Goal: Task Accomplishment & Management: Complete application form

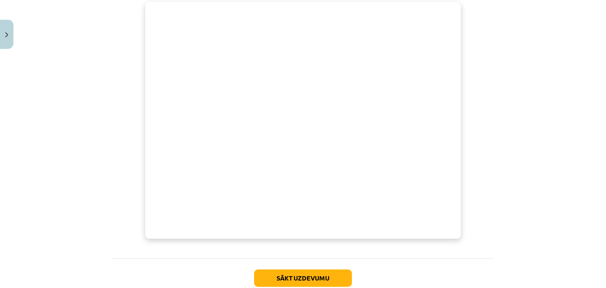
scroll to position [330, 0]
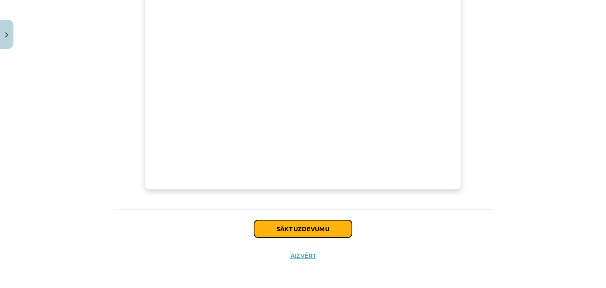
click at [336, 225] on button "Sākt uzdevumu" at bounding box center [303, 228] width 98 height 17
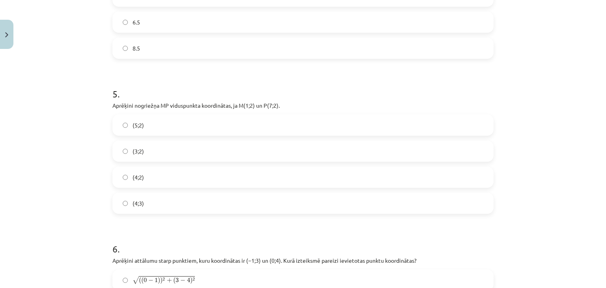
scroll to position [1027, 0]
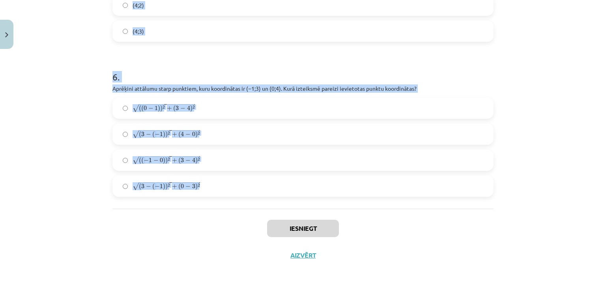
drag, startPoint x: 110, startPoint y: 72, endPoint x: 281, endPoint y: 189, distance: 207.3
copy form "1 . Nogriežņa ﻿ST viduspunkta koordinātas ir ﻿V(2;5)﻿. Par nogriežņa galapunkti…"
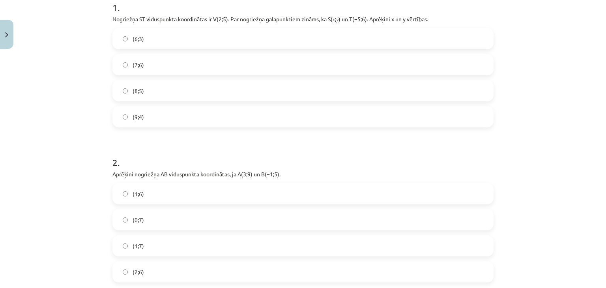
scroll to position [192, 0]
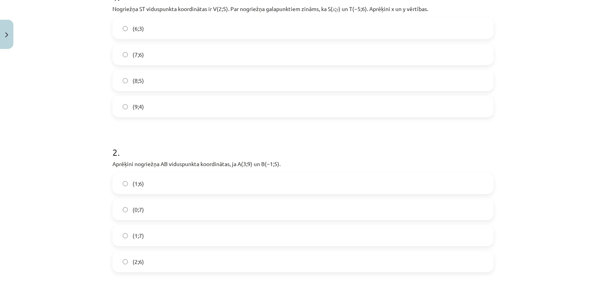
click at [224, 103] on label "(9;4)" at bounding box center [303, 107] width 380 height 20
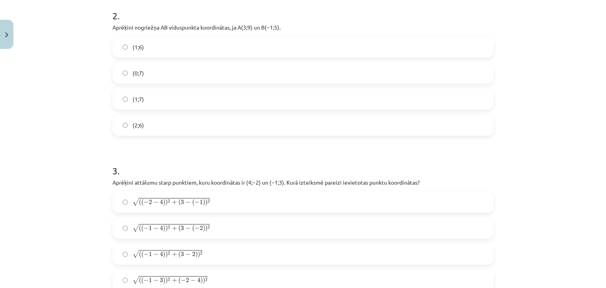
scroll to position [329, 0]
click at [214, 96] on label "(1;7)" at bounding box center [303, 98] width 380 height 20
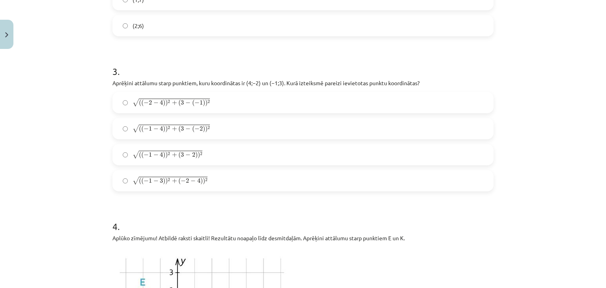
scroll to position [429, 0]
click at [240, 124] on label "√ ( ( − 1 − 4 ) ) 2 + ( 3 − ( − 2 ) ) 2 ( ( − 1 − 4 ) ) 2 + ( 3 − ( − 2 ) ) 2" at bounding box center [303, 128] width 380 height 20
click at [256, 105] on label "√ ( ( − 2 − 4 ) ) 2 + ( 3 − ( − 1 ) ) 2 ( ( − 2 − 4 ) ) 2 + ( 3 − ( − 1 ) ) 2" at bounding box center [303, 102] width 380 height 20
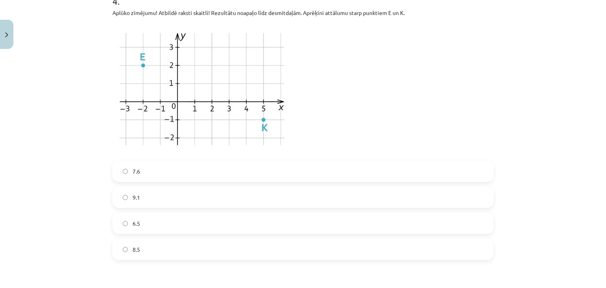
scroll to position [653, 0]
click at [314, 167] on label "7.6" at bounding box center [303, 172] width 380 height 20
click at [308, 219] on label "6.5" at bounding box center [303, 224] width 380 height 20
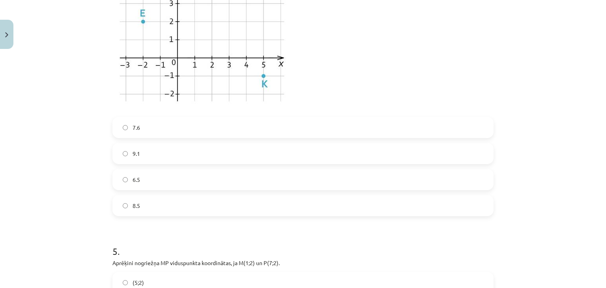
scroll to position [705, 0]
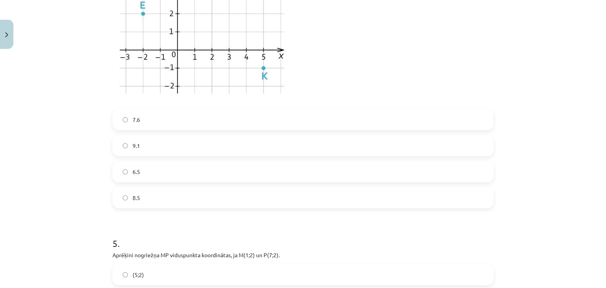
click at [336, 125] on label "7.6" at bounding box center [303, 120] width 380 height 20
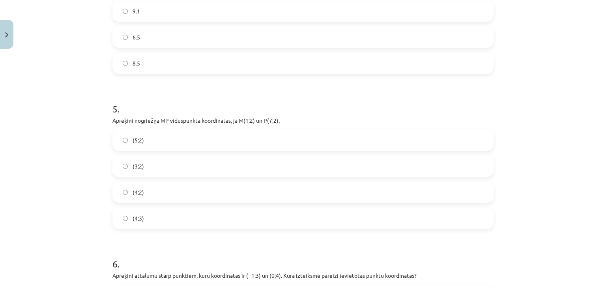
scroll to position [899, 0]
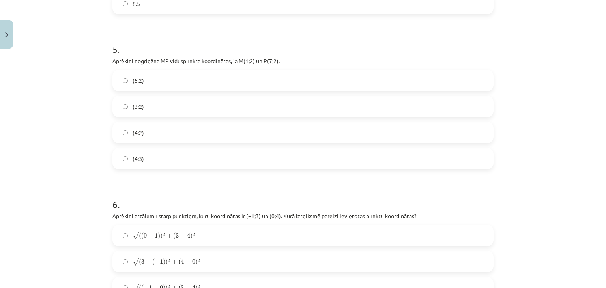
click at [218, 135] on label "(4;2)" at bounding box center [303, 133] width 380 height 20
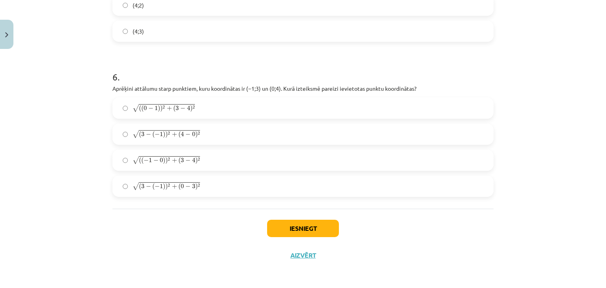
click at [268, 154] on label "√ ( ( − 1 − 0 ) ) 2 + ( 3 − 4 ) 2 ( ( − 1 − 0 ) ) 2 + ( 3 − 4 ) 2" at bounding box center [303, 160] width 380 height 20
click at [284, 227] on button "Iesniegt" at bounding box center [303, 228] width 72 height 17
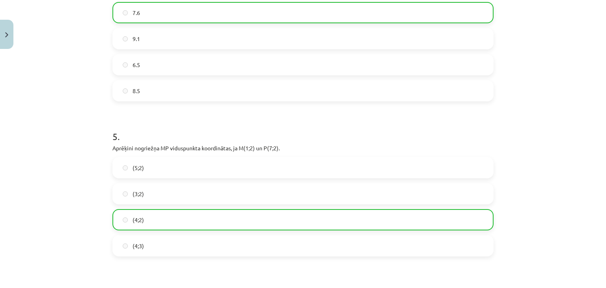
scroll to position [1052, 0]
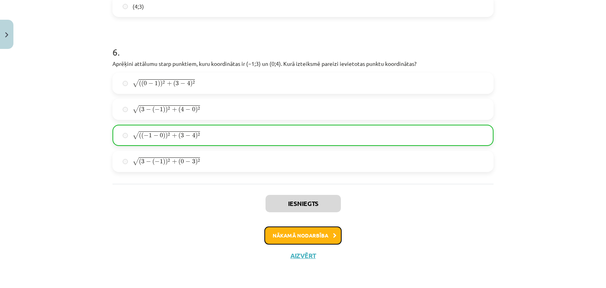
click at [308, 239] on button "Nākamā nodarbība" at bounding box center [303, 236] width 77 height 18
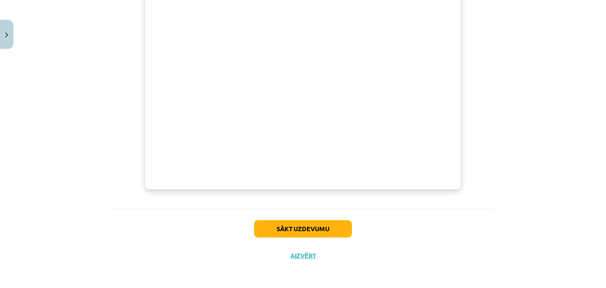
scroll to position [293, 0]
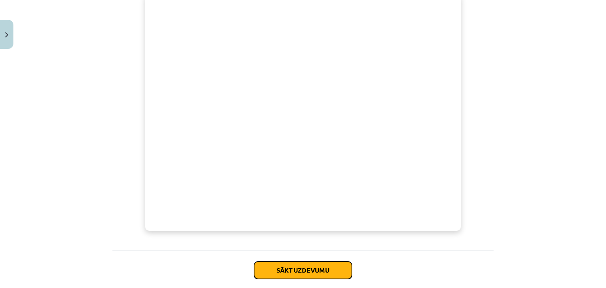
click at [306, 265] on button "Sākt uzdevumu" at bounding box center [303, 270] width 98 height 17
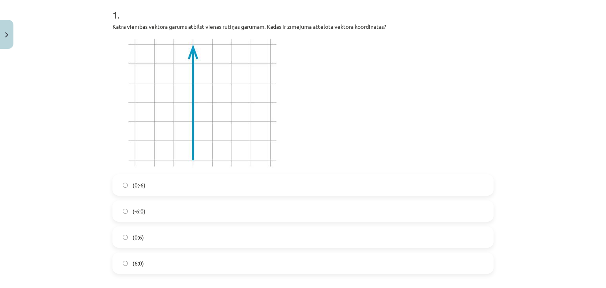
scroll to position [161, 0]
click at [166, 236] on label "(0;6)" at bounding box center [303, 238] width 380 height 20
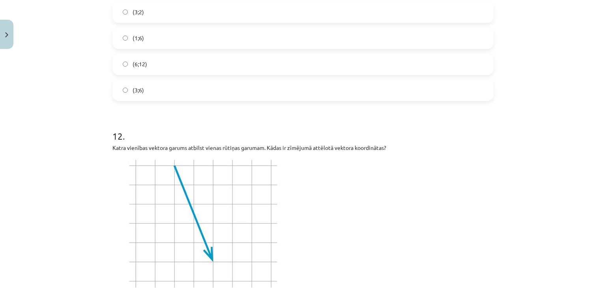
scroll to position [2254, 0]
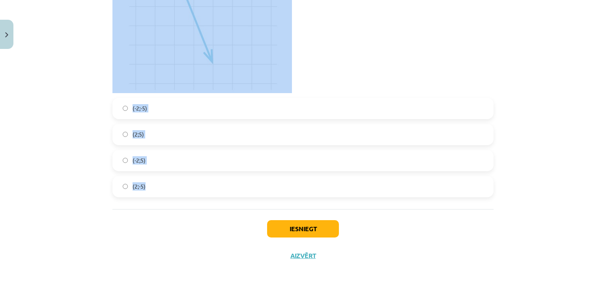
drag, startPoint x: 109, startPoint y: 51, endPoint x: 281, endPoint y: 201, distance: 227.8
copy form "2 . Zināms, ka A(3; – 1) un B(1; 4). Aprēķini vektora ﻿ − − → A B A B → ﻿ koord…"
click at [394, 42] on p at bounding box center [303, 26] width 381 height 134
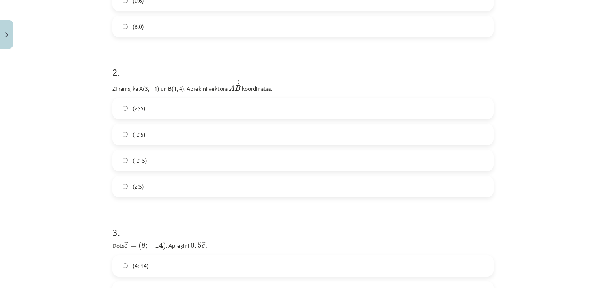
scroll to position [398, 0]
click at [247, 132] on label "(-2;5)" at bounding box center [303, 135] width 380 height 20
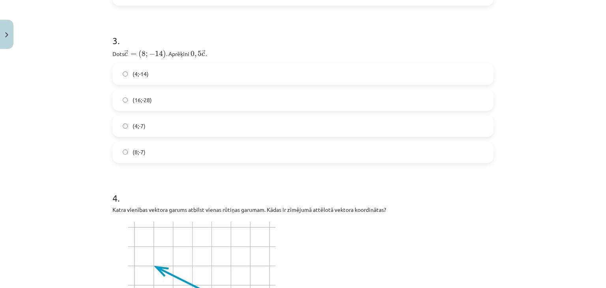
scroll to position [590, 0]
click at [180, 121] on label "(4;-7)" at bounding box center [303, 126] width 380 height 20
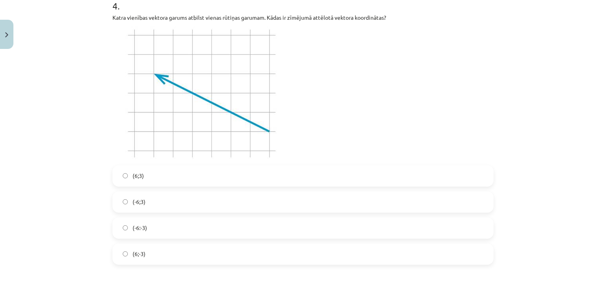
scroll to position [783, 0]
click at [201, 200] on label "(-6;3)" at bounding box center [303, 202] width 380 height 20
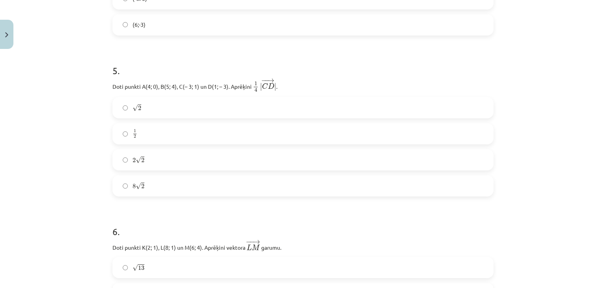
scroll to position [1012, 0]
click at [251, 98] on div "√ 2 2" at bounding box center [303, 108] width 381 height 21
click at [251, 102] on label "√ 2 2" at bounding box center [303, 108] width 380 height 20
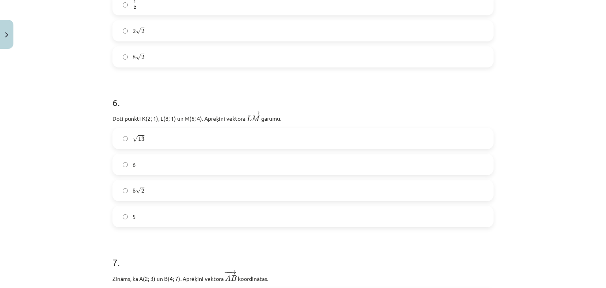
scroll to position [1189, 0]
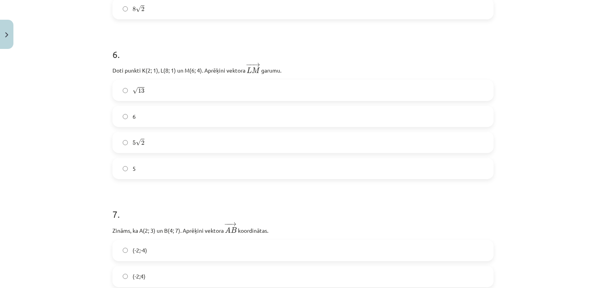
click at [225, 85] on label "√ 13 13" at bounding box center [303, 91] width 380 height 20
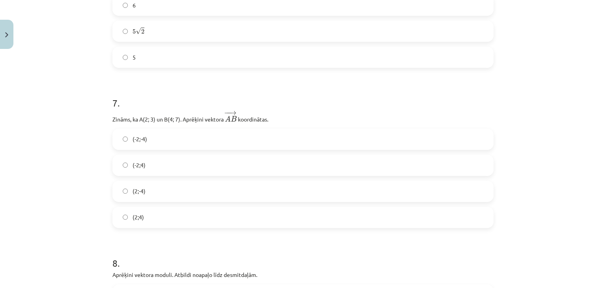
scroll to position [1349, 0]
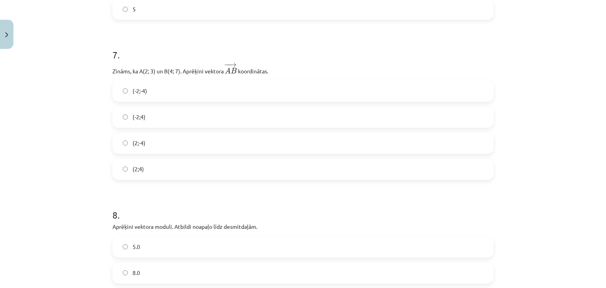
click at [181, 179] on label "(2;4)" at bounding box center [303, 170] width 380 height 20
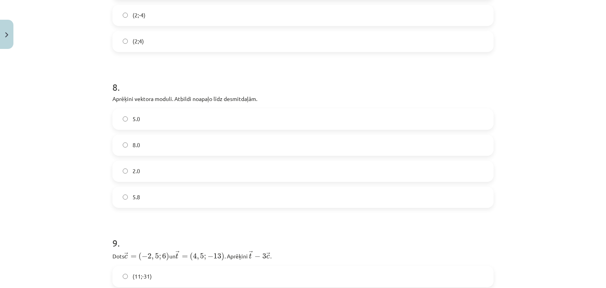
scroll to position [1480, 0]
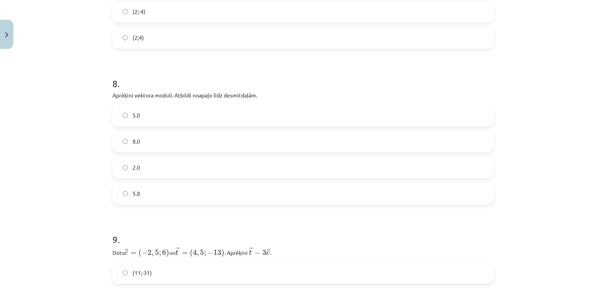
click at [173, 116] on label "5.0" at bounding box center [303, 116] width 380 height 20
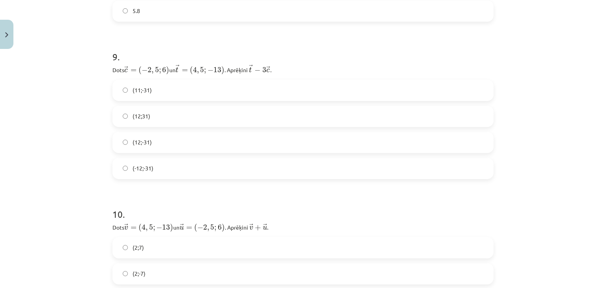
scroll to position [1662, 0]
click at [220, 116] on label "(12;31)" at bounding box center [303, 117] width 380 height 20
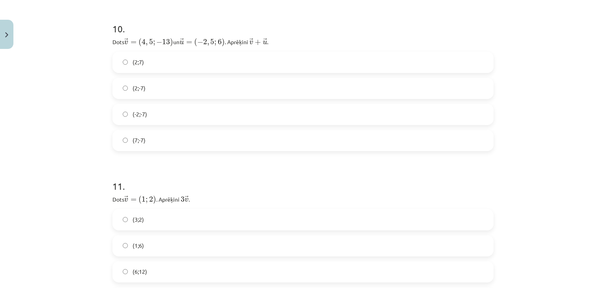
scroll to position [1849, 0]
click at [227, 81] on label "(2;-7)" at bounding box center [303, 88] width 380 height 20
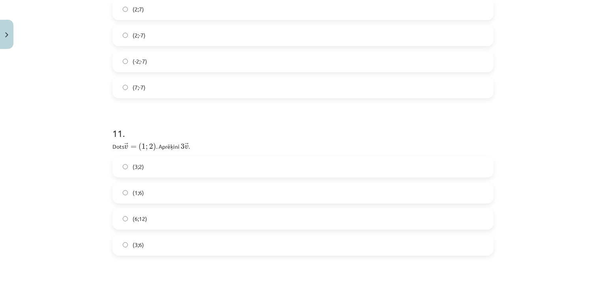
scroll to position [1985, 0]
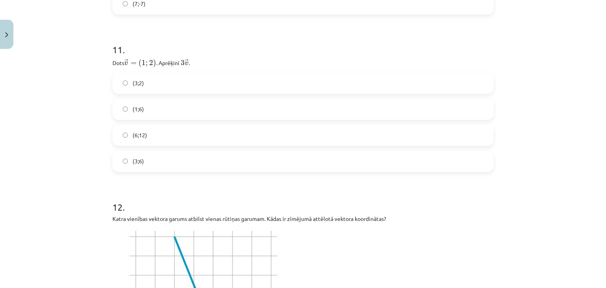
click at [218, 160] on label "(3;6)" at bounding box center [303, 162] width 380 height 20
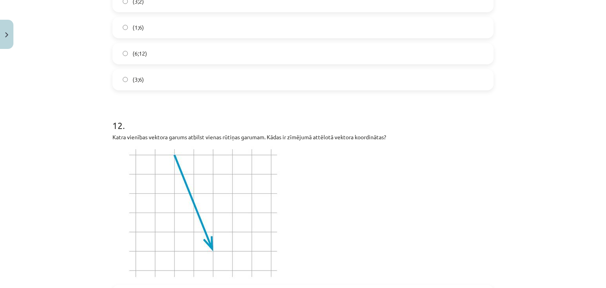
scroll to position [2180, 0]
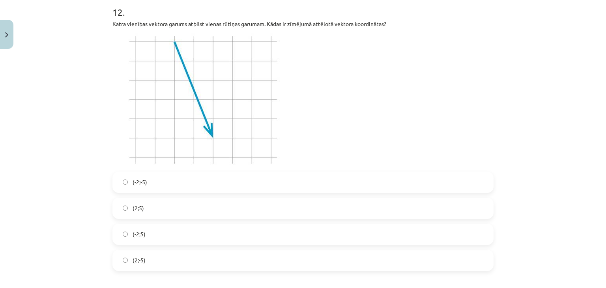
click at [208, 255] on label "(2;-5)" at bounding box center [303, 261] width 380 height 20
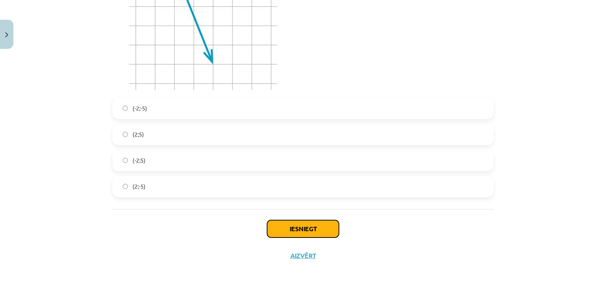
click at [284, 229] on button "Iesniegt" at bounding box center [303, 228] width 72 height 17
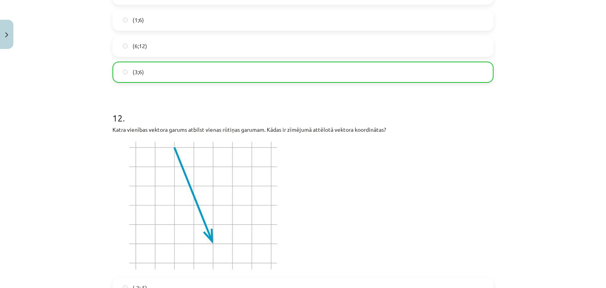
scroll to position [2279, 0]
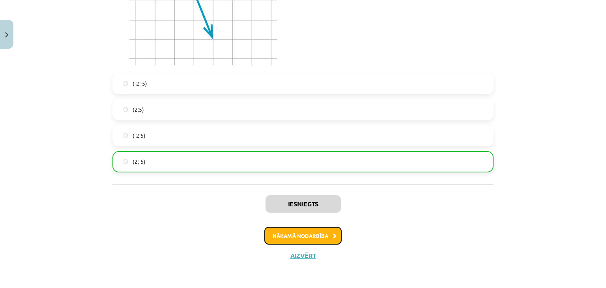
click at [280, 231] on button "Nākamā nodarbība" at bounding box center [303, 236] width 77 height 18
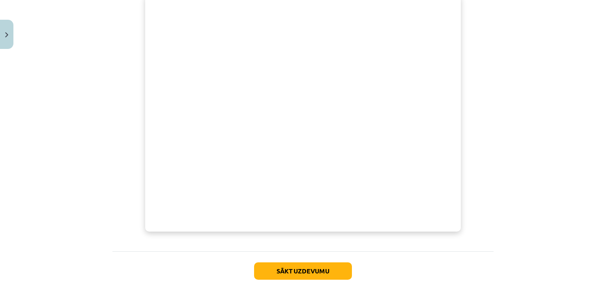
scroll to position [258, 0]
click at [268, 274] on button "Sākt uzdevumu" at bounding box center [303, 271] width 98 height 17
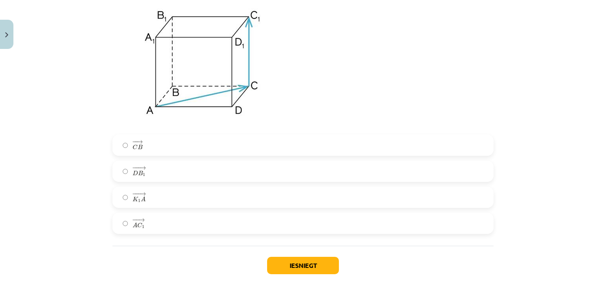
scroll to position [3396, 0]
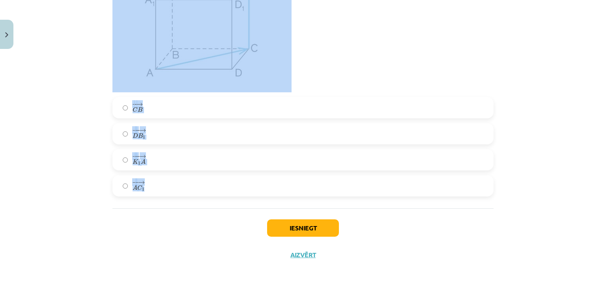
drag, startPoint x: 110, startPoint y: 32, endPoint x: 232, endPoint y: 204, distance: 211.0
copy form "1 . Doti vektori ﻿ → a ( 5 ; − 1 ; 1 ) a → ( 5 ; − 1 ; 1 ) un ﻿ → b ( − 2 ; 1 ;…"
click at [543, 90] on div "Mācību tēma: Matemātikas i - 10. klases 1. ieskaites mācību materiāls (a,b) #9 …" at bounding box center [303, 144] width 606 height 288
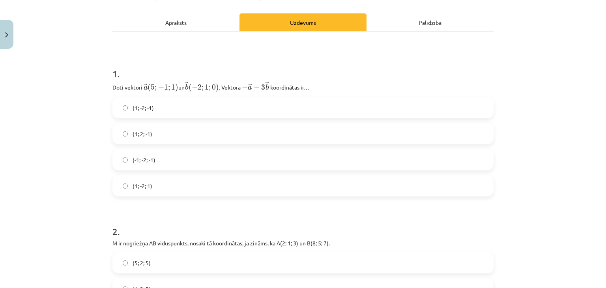
scroll to position [117, 0]
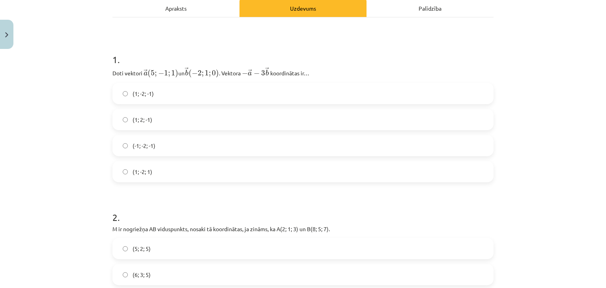
click at [171, 170] on label "(1; -2; 1)" at bounding box center [303, 172] width 380 height 20
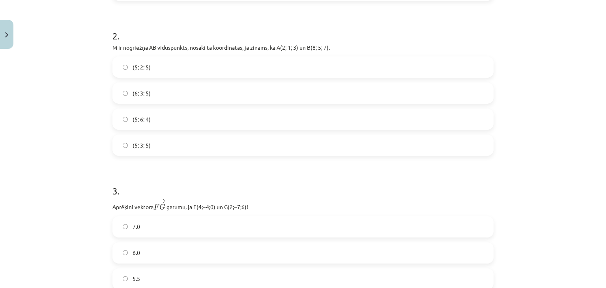
scroll to position [300, 0]
click at [169, 147] on label "(5; 3; 5)" at bounding box center [303, 144] width 380 height 20
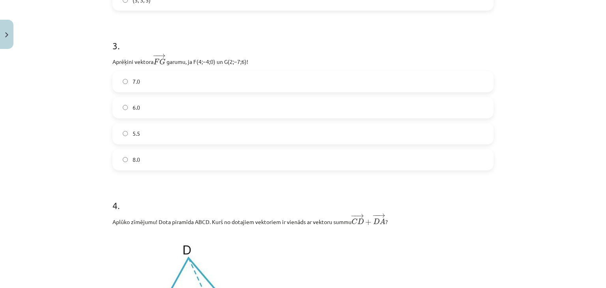
scroll to position [449, 0]
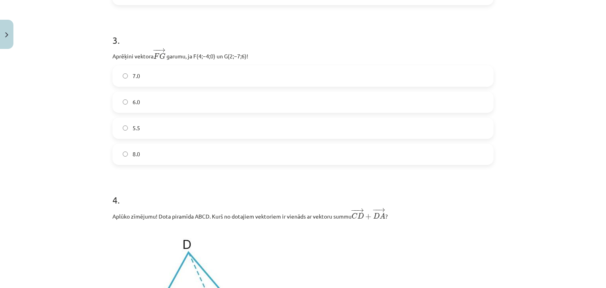
click at [197, 69] on label "7.0" at bounding box center [303, 76] width 380 height 20
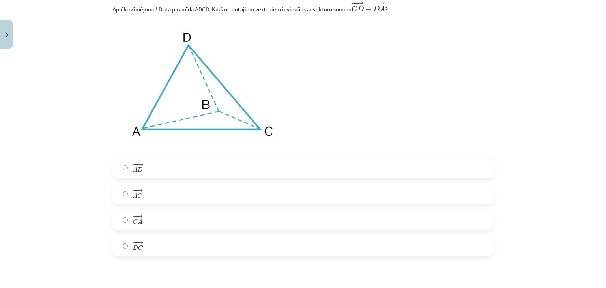
scroll to position [657, 0]
click at [147, 192] on label "− − → A C A C →" at bounding box center [303, 194] width 380 height 20
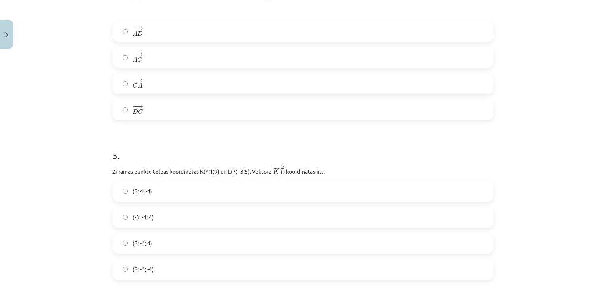
scroll to position [885, 0]
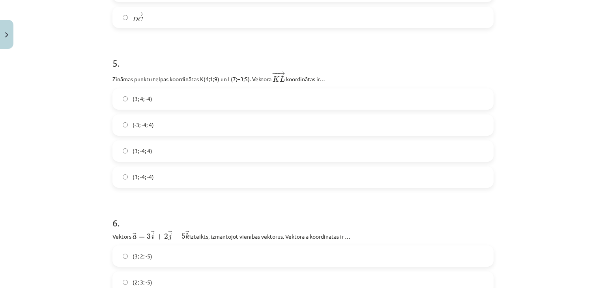
click at [156, 182] on label "(3; -4; -4)" at bounding box center [303, 177] width 380 height 20
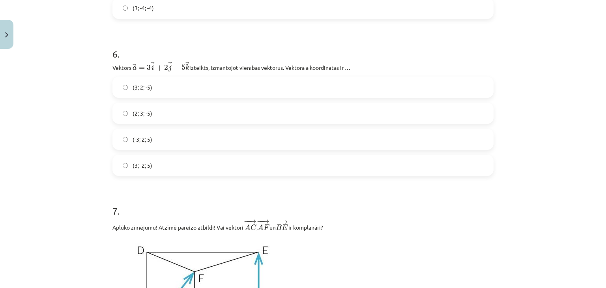
scroll to position [1074, 0]
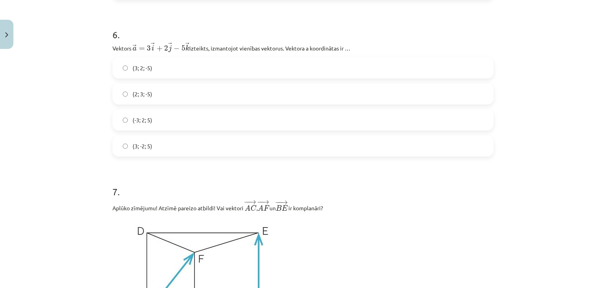
click at [160, 146] on label "(3; -2; 5)" at bounding box center [303, 146] width 380 height 20
click at [214, 93] on label "(2; 3; -5)" at bounding box center [303, 94] width 380 height 20
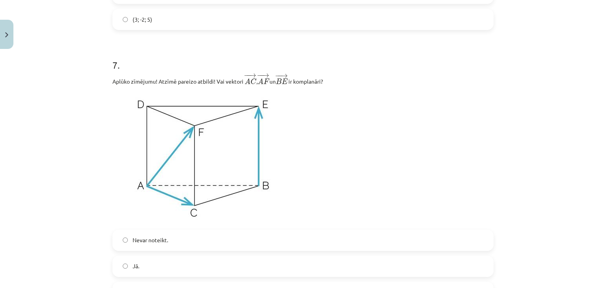
scroll to position [1248, 0]
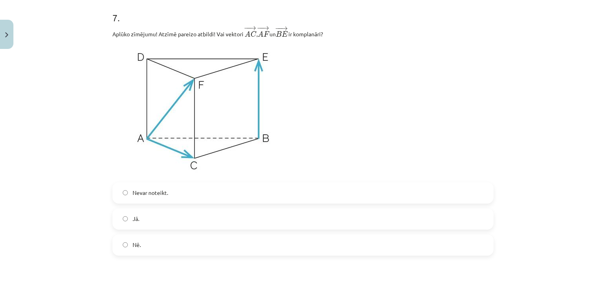
click at [160, 223] on label "Jā." at bounding box center [303, 219] width 380 height 20
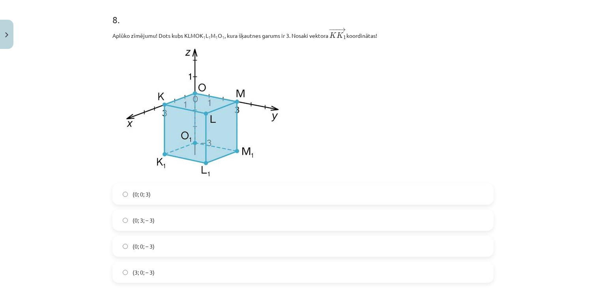
scroll to position [1519, 0]
click at [218, 201] on label "(0; 0; 3)" at bounding box center [303, 194] width 380 height 20
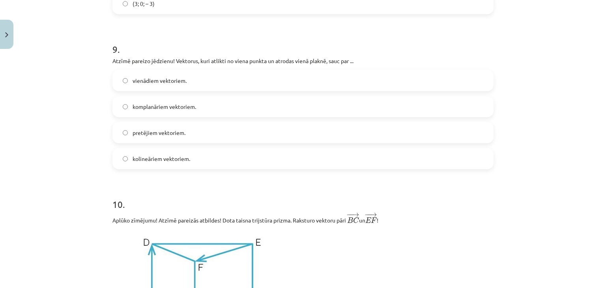
scroll to position [1789, 0]
click at [202, 105] on label "komplanāriem vektoriem." at bounding box center [303, 106] width 380 height 20
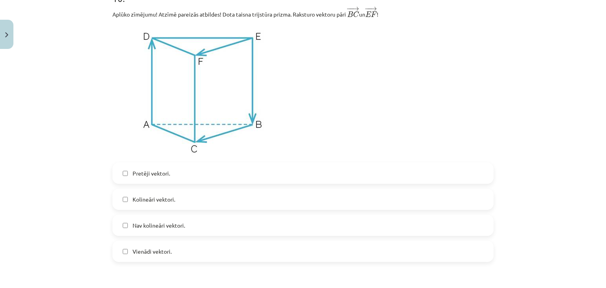
scroll to position [1994, 0]
click at [133, 255] on span "Vienādi vektori." at bounding box center [152, 251] width 39 height 8
click at [162, 201] on span "Kolineāri vektori." at bounding box center [154, 199] width 43 height 8
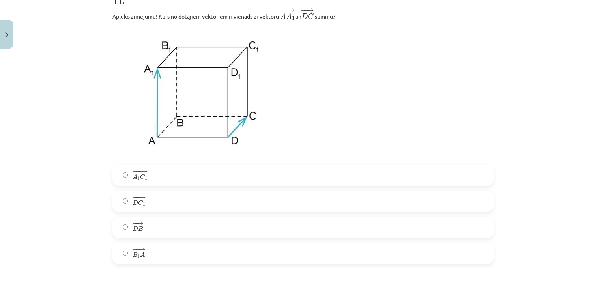
scroll to position [2293, 0]
click at [149, 257] on label "− − → B 1 A B 1 A →" at bounding box center [303, 252] width 380 height 20
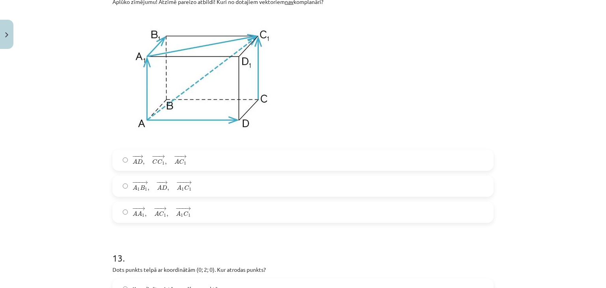
scroll to position [2600, 0]
click at [175, 180] on div "− −− → A 1 B 1 , − − → A D , − −− → A 1 C 1 A 1 B 1 → , A D → , A 1 C 1 →" at bounding box center [303, 186] width 381 height 21
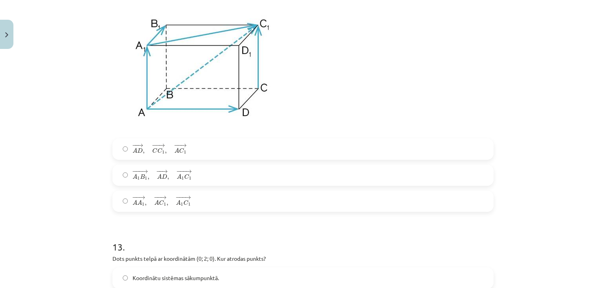
scroll to position [2611, 0]
click at [177, 180] on span "A" at bounding box center [179, 177] width 5 height 5
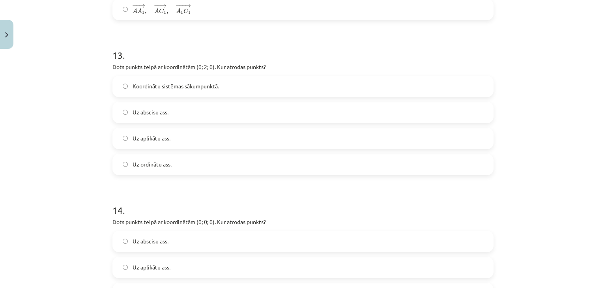
scroll to position [2803, 0]
click at [169, 166] on span "Uz ordinātu ass." at bounding box center [152, 165] width 39 height 8
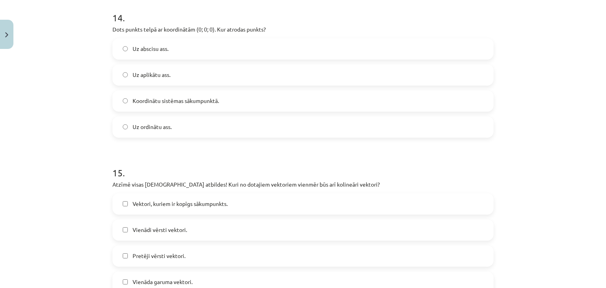
scroll to position [2997, 0]
click at [238, 108] on label "Koordinātu sistēmas sākumpunktā." at bounding box center [303, 100] width 380 height 20
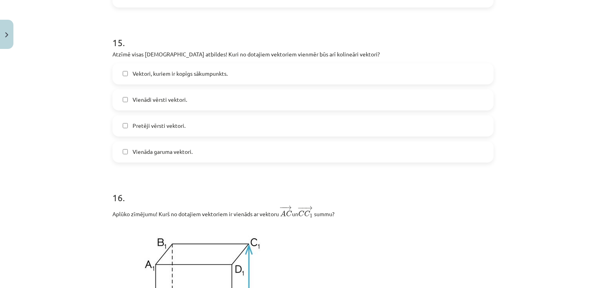
scroll to position [3126, 0]
click at [180, 105] on span "Vienādi vērsti vektori." at bounding box center [160, 100] width 54 height 8
click at [169, 130] on span "Pretēji vērsti vektori." at bounding box center [159, 126] width 53 height 8
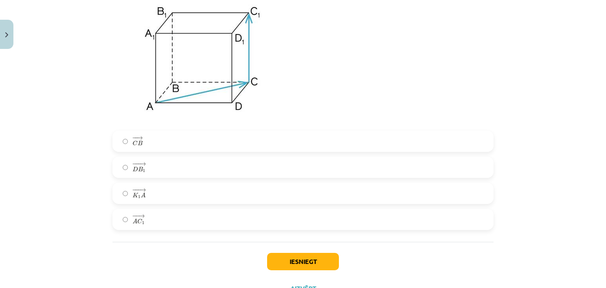
scroll to position [3358, 0]
click at [168, 222] on label "− − → A C 1 A C 1 →" at bounding box center [303, 219] width 380 height 20
click at [278, 264] on button "Iesniegt" at bounding box center [303, 260] width 72 height 17
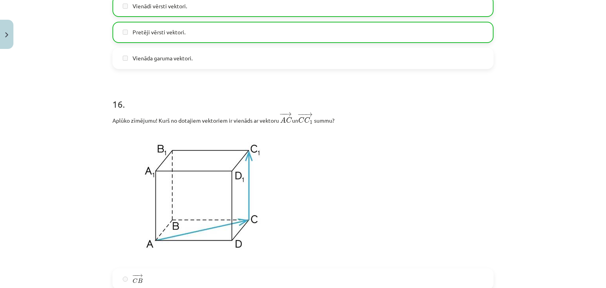
scroll to position [3421, 0]
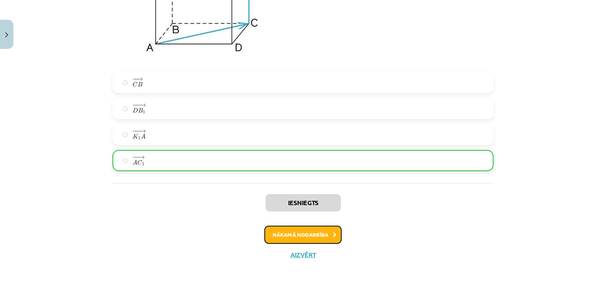
click at [283, 233] on button "Nākamā nodarbība" at bounding box center [303, 235] width 77 height 18
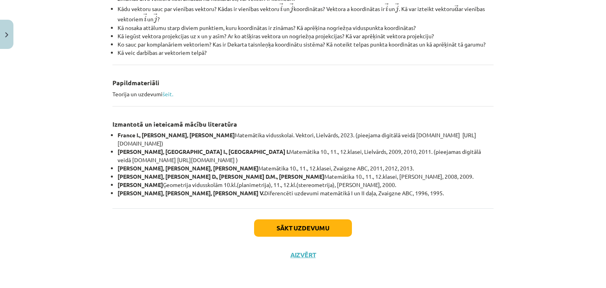
scroll to position [340, 0]
click at [296, 227] on button "Sākt uzdevumu" at bounding box center [303, 228] width 98 height 17
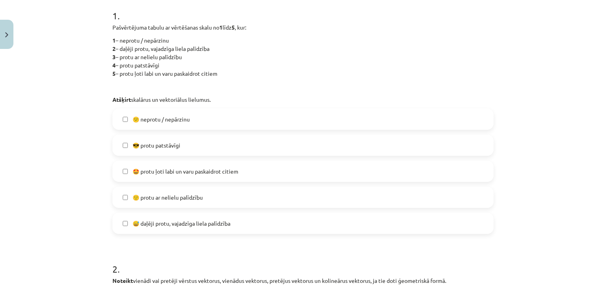
scroll to position [163, 0]
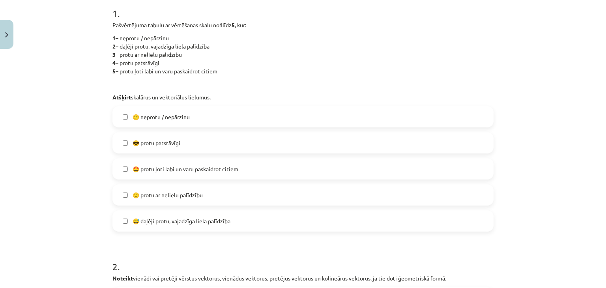
click at [200, 197] on span "🙂 protu ar nelielu palīdzību" at bounding box center [168, 195] width 70 height 8
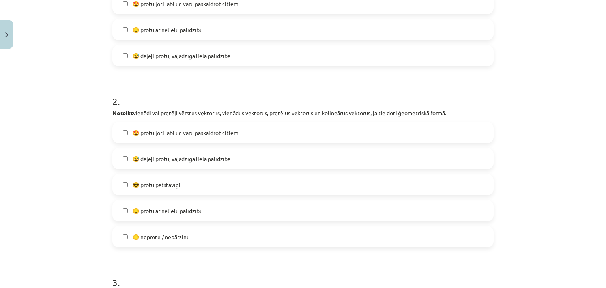
scroll to position [328, 0]
click at [223, 157] on span "😅 daļēji protu, vajadzīga liela palīdzība" at bounding box center [182, 160] width 98 height 8
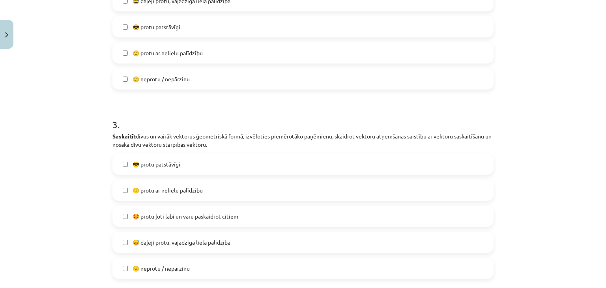
scroll to position [518, 0]
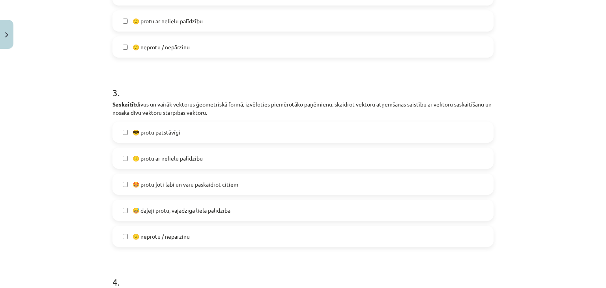
click at [197, 135] on label "😎 protu patstāvīgi" at bounding box center [303, 132] width 380 height 20
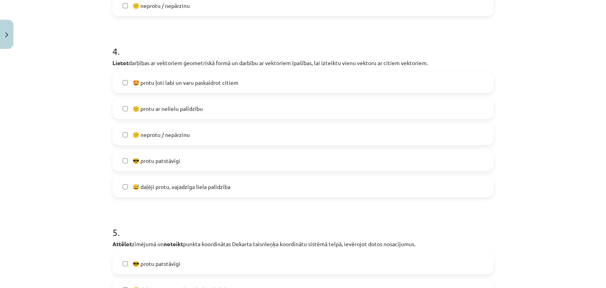
scroll to position [750, 0]
click at [208, 113] on label "🙂 protu ar nelielu palīdzību" at bounding box center [303, 108] width 380 height 20
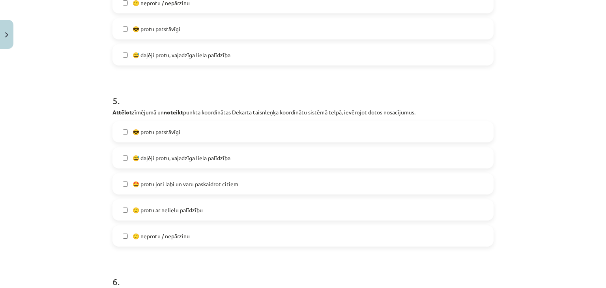
scroll to position [885, 0]
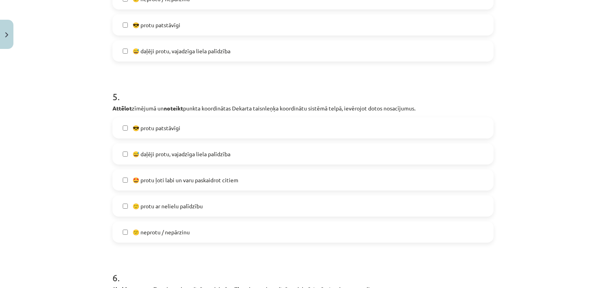
click at [176, 208] on span "🙂 protu ar nelielu palīdzību" at bounding box center [168, 206] width 70 height 8
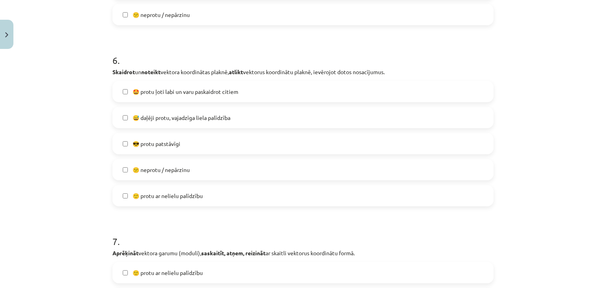
scroll to position [1103, 0]
click at [188, 120] on span "😅 daļēji protu, vajadzīga liela palīdzība" at bounding box center [182, 117] width 98 height 8
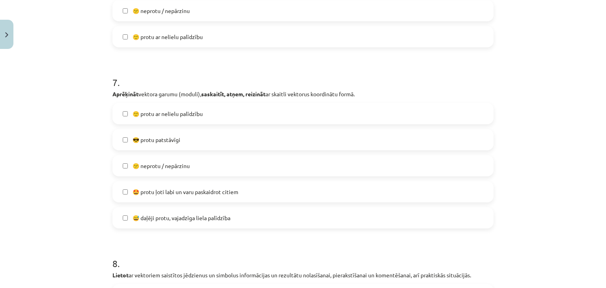
scroll to position [1263, 0]
click at [201, 110] on span "🙂 protu ar nelielu palīdzību" at bounding box center [168, 113] width 70 height 8
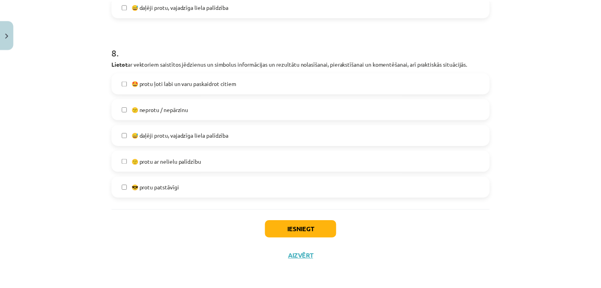
scroll to position [1475, 0]
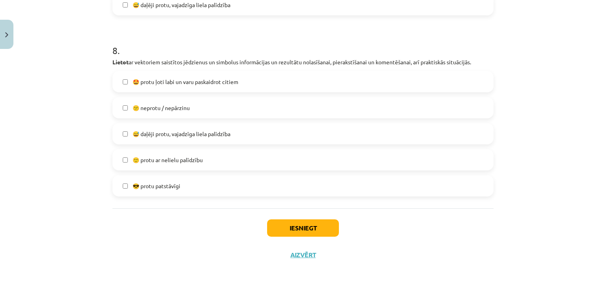
click at [174, 168] on label "🙂 protu ar nelielu palīdzību" at bounding box center [303, 160] width 380 height 20
click at [293, 225] on button "Iesniegt" at bounding box center [303, 228] width 72 height 17
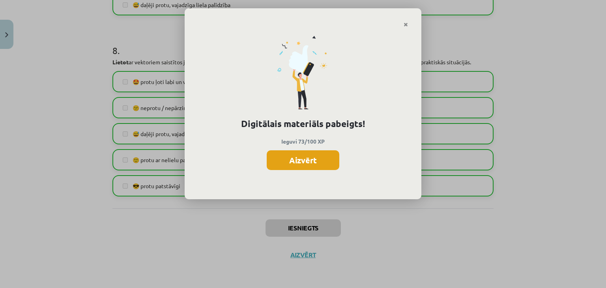
click at [297, 161] on button "Aizvērt" at bounding box center [303, 160] width 73 height 20
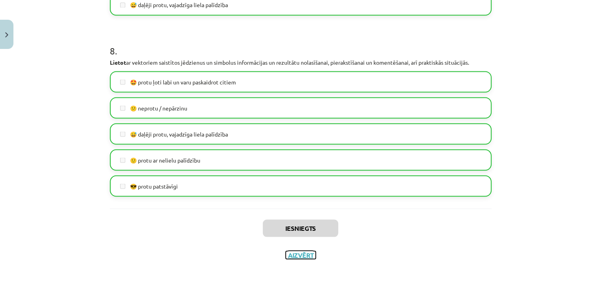
click at [293, 254] on button "Aizvērt" at bounding box center [300, 255] width 30 height 8
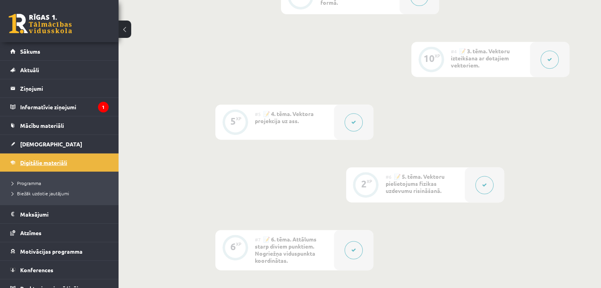
click at [64, 154] on link "Digitālie materiāli" at bounding box center [59, 163] width 98 height 18
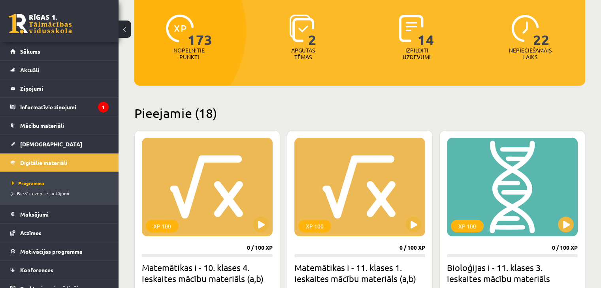
scroll to position [150, 0]
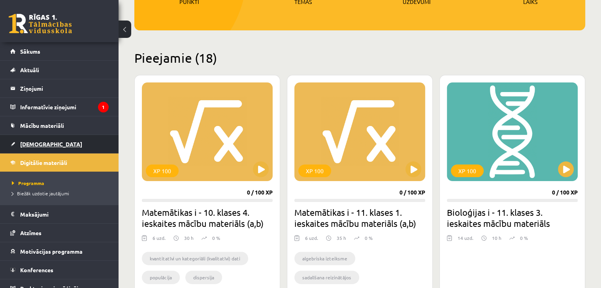
click at [31, 137] on link "[DEMOGRAPHIC_DATA]" at bounding box center [59, 144] width 98 height 18
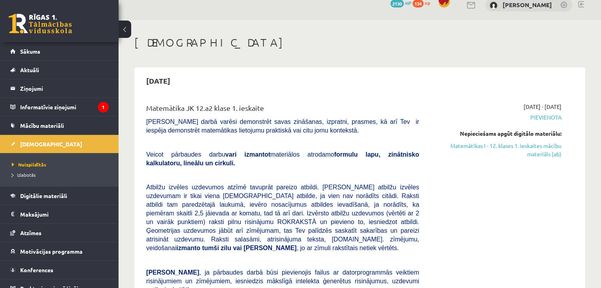
scroll to position [35, 0]
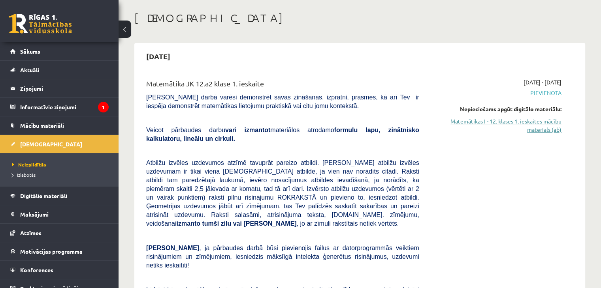
click at [483, 120] on link "Matemātikas I - 12. klases 1. ieskaites mācību materiāls (ab)" at bounding box center [496, 125] width 130 height 17
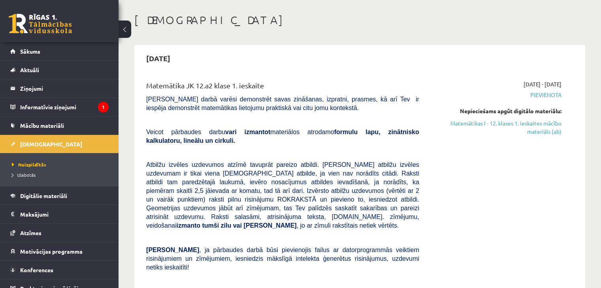
scroll to position [25, 0]
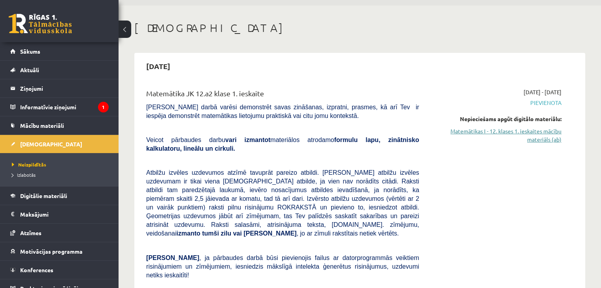
click at [464, 127] on link "Matemātikas I - 12. klases 1. ieskaites mācību materiāls (ab)" at bounding box center [496, 135] width 130 height 17
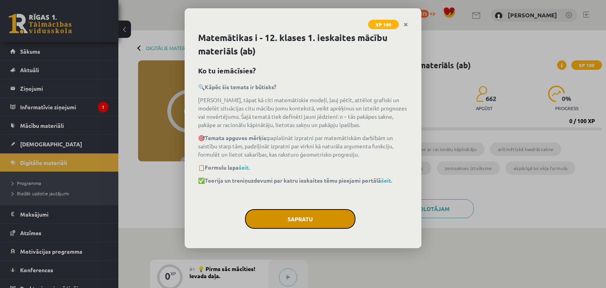
click at [303, 222] on button "Sapratu" at bounding box center [300, 219] width 111 height 20
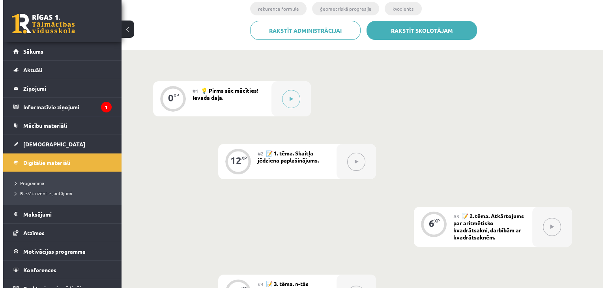
scroll to position [180, 0]
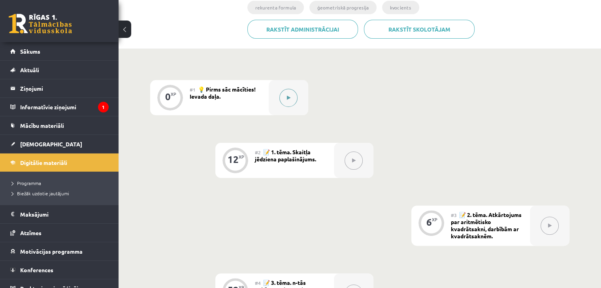
click at [287, 98] on icon at bounding box center [289, 98] width 4 height 5
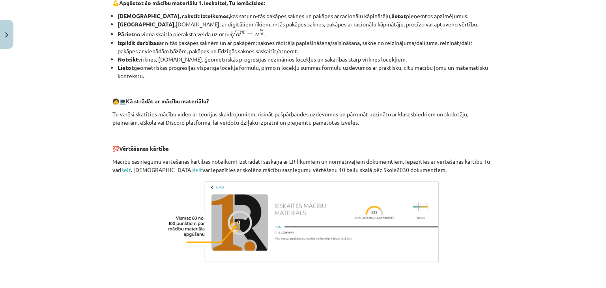
scroll to position [346, 0]
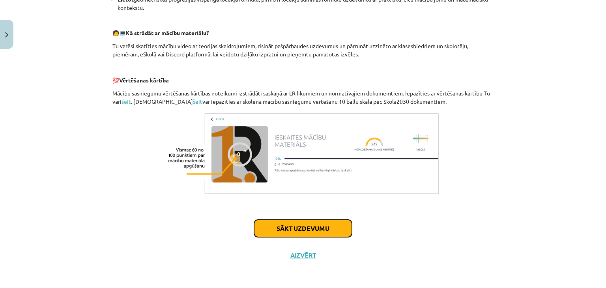
click at [274, 233] on button "Sākt uzdevumu" at bounding box center [303, 228] width 98 height 17
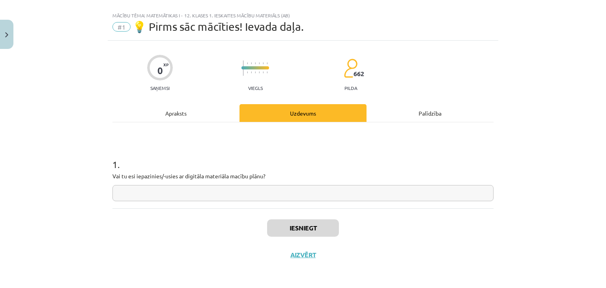
scroll to position [11, 0]
click at [251, 188] on input "text" at bounding box center [303, 194] width 381 height 16
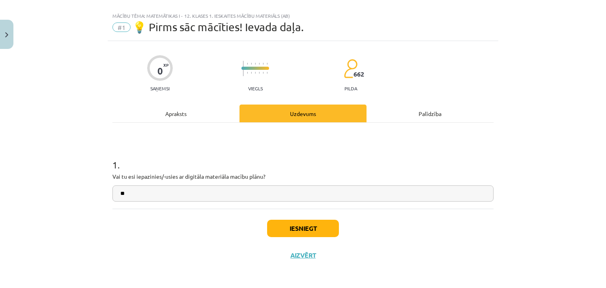
type input "**"
click at [271, 231] on button "Iesniegt" at bounding box center [303, 228] width 72 height 17
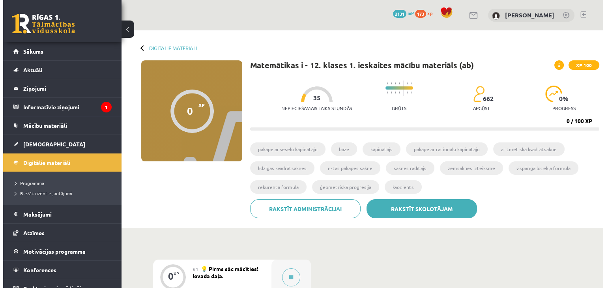
scroll to position [158, 0]
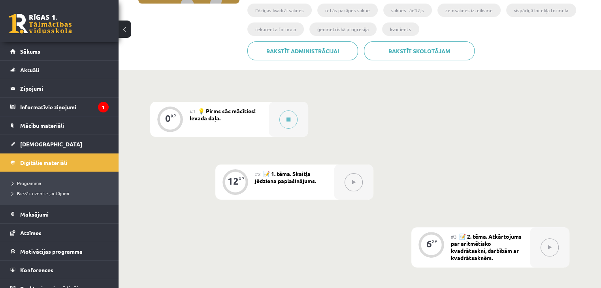
click at [353, 190] on button at bounding box center [353, 182] width 18 height 18
click at [299, 119] on div at bounding box center [287, 119] width 39 height 35
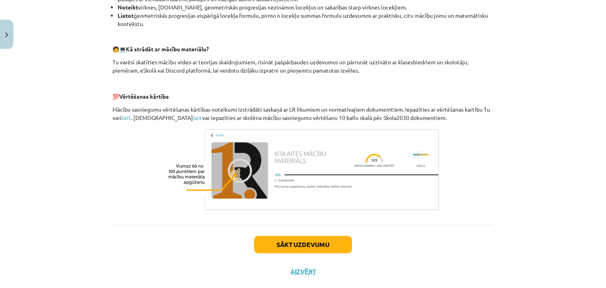
scroll to position [346, 0]
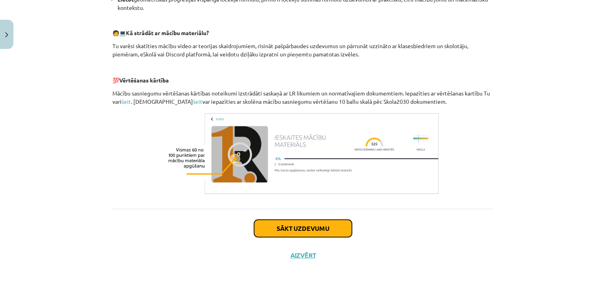
click at [289, 229] on button "Sākt uzdevumu" at bounding box center [303, 228] width 98 height 17
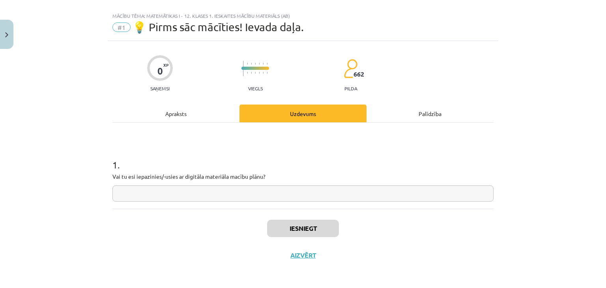
click at [253, 193] on input "text" at bounding box center [303, 194] width 381 height 16
type input "**"
click at [268, 220] on button "Iesniegt" at bounding box center [303, 228] width 72 height 17
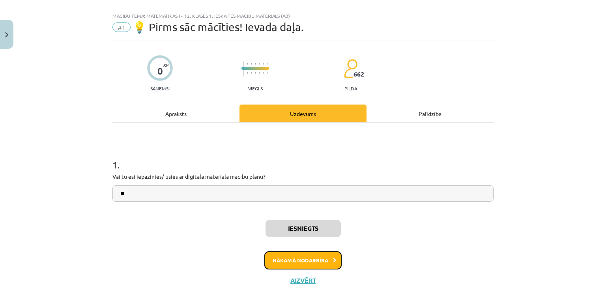
click at [273, 265] on button "Nākamā nodarbība" at bounding box center [303, 261] width 77 height 18
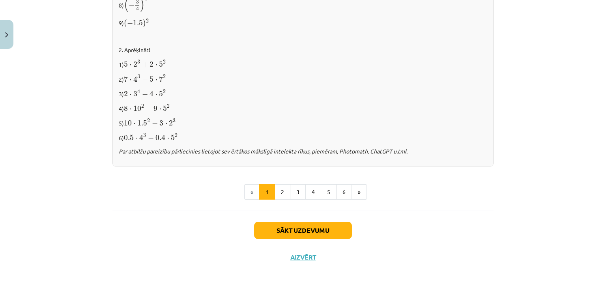
scroll to position [833, 0]
click at [286, 196] on button "2" at bounding box center [283, 193] width 16 height 16
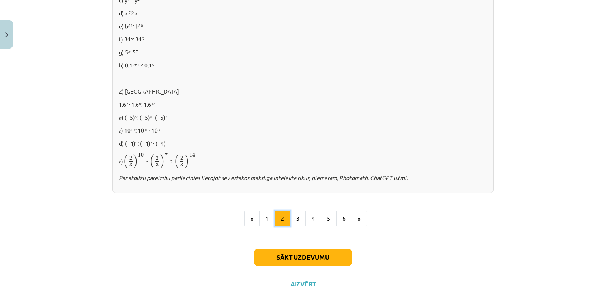
scroll to position [539, 0]
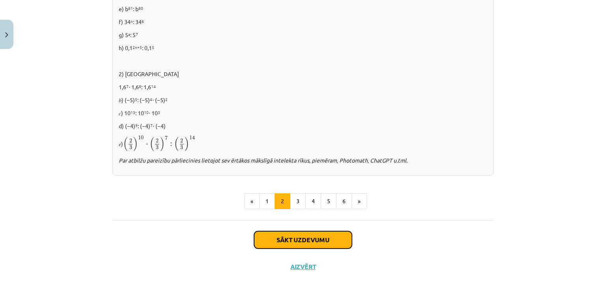
click at [304, 240] on button "Sākt uzdevumu" at bounding box center [303, 239] width 98 height 17
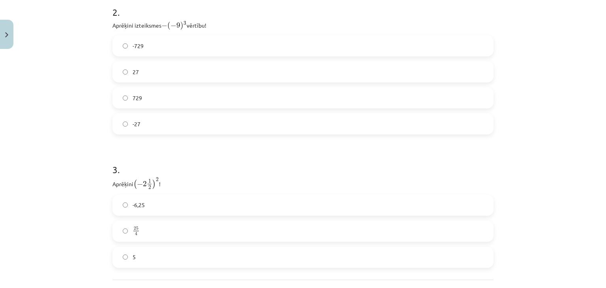
scroll to position [468, 0]
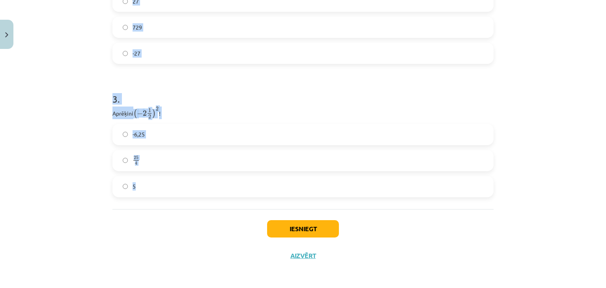
drag, startPoint x: 108, startPoint y: 143, endPoint x: 285, endPoint y: 196, distance: 185.1
copy form "1 . Atzīmē visus skaitļus, kuri ir kāda vesela skaitļa kvadrāts! 33 49 100 3 60…"
click at [267, 99] on h1 "3 ." at bounding box center [303, 92] width 381 height 24
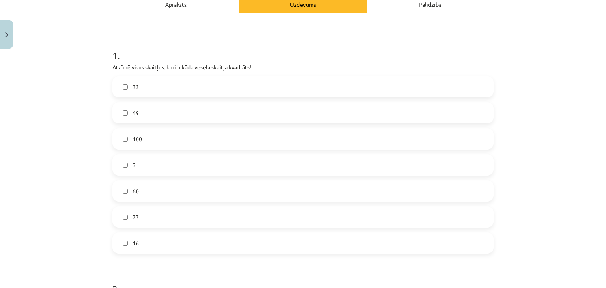
scroll to position [121, 0]
click at [225, 139] on label "100" at bounding box center [303, 139] width 380 height 20
click at [193, 187] on label "60" at bounding box center [303, 191] width 380 height 20
click at [162, 242] on label "16" at bounding box center [303, 243] width 380 height 20
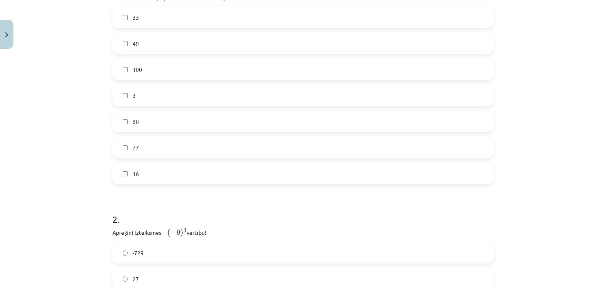
scroll to position [196, 0]
click at [209, 36] on label "49" at bounding box center [303, 38] width 380 height 20
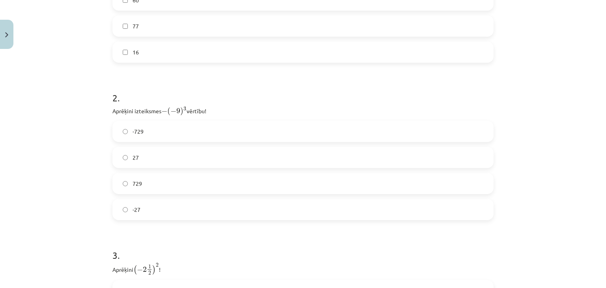
click at [166, 159] on label "27" at bounding box center [303, 158] width 380 height 20
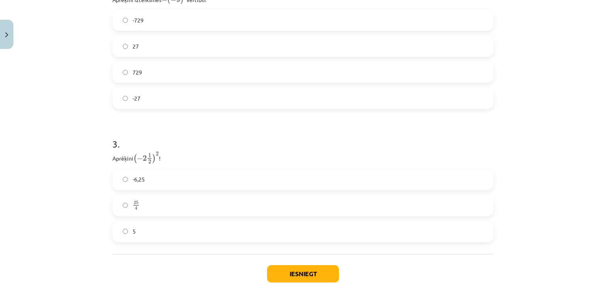
click at [135, 209] on span "4" at bounding box center [136, 209] width 2 height 4
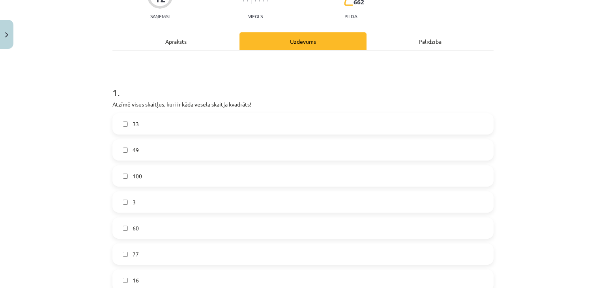
scroll to position [86, 0]
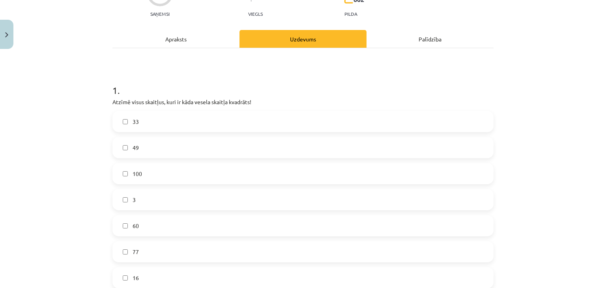
click at [175, 220] on label "60" at bounding box center [303, 226] width 380 height 20
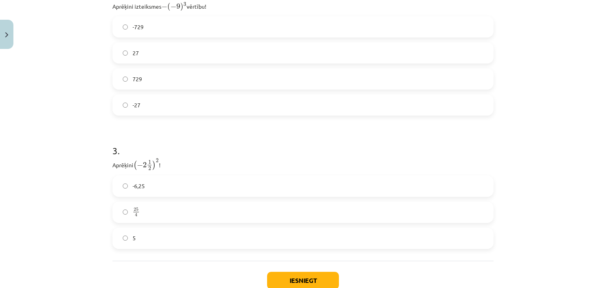
scroll to position [417, 0]
click at [188, 84] on label "729" at bounding box center [303, 79] width 380 height 20
click at [278, 272] on button "Iesniegt" at bounding box center [303, 280] width 72 height 17
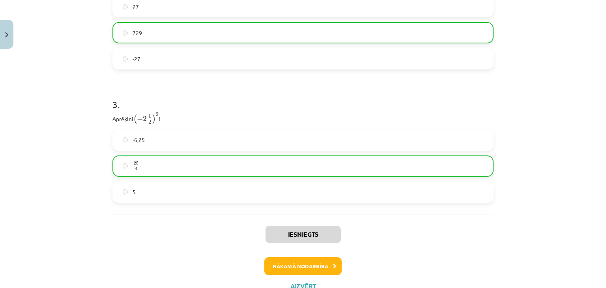
scroll to position [464, 0]
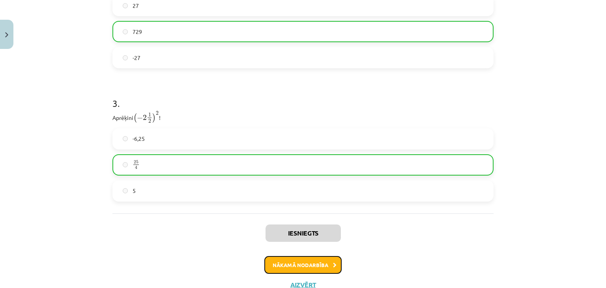
click at [286, 258] on button "Nākamā nodarbība" at bounding box center [303, 265] width 77 height 18
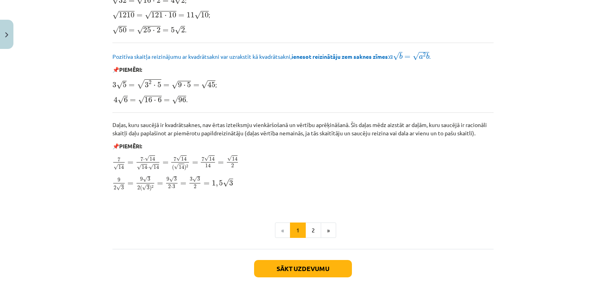
scroll to position [948, 0]
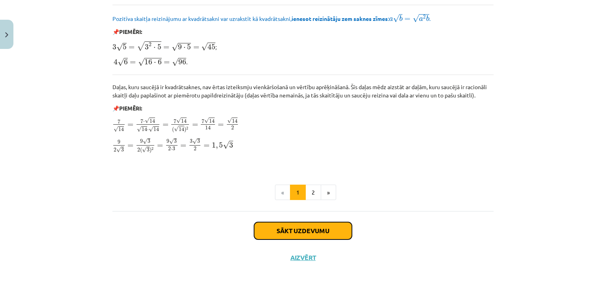
click at [330, 225] on button "Sākt uzdevumu" at bounding box center [303, 230] width 98 height 17
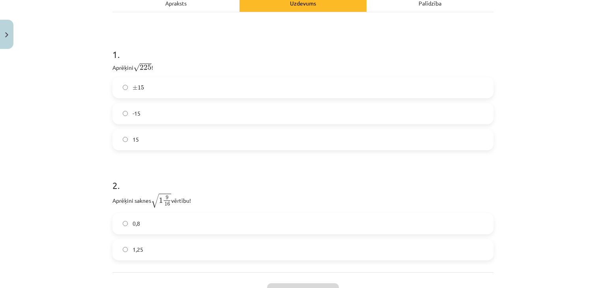
scroll to position [135, 0]
click at [264, 135] on label "15" at bounding box center [303, 140] width 380 height 20
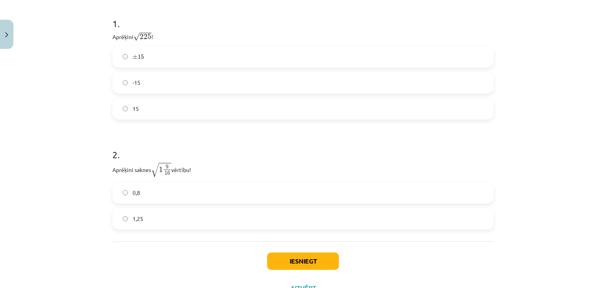
scroll to position [169, 0]
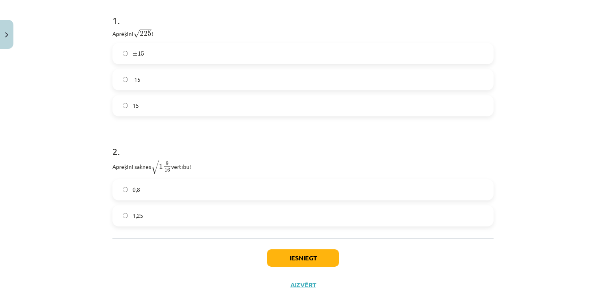
click at [139, 187] on label "0,8" at bounding box center [303, 190] width 380 height 20
click at [285, 256] on button "Iesniegt" at bounding box center [303, 258] width 72 height 17
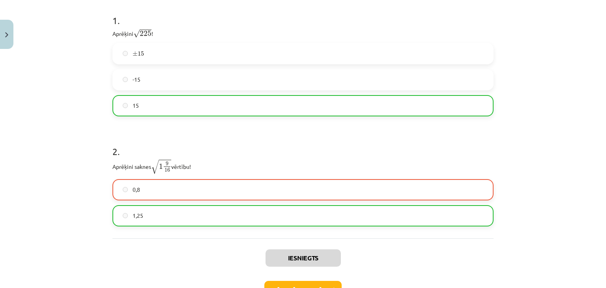
scroll to position [223, 0]
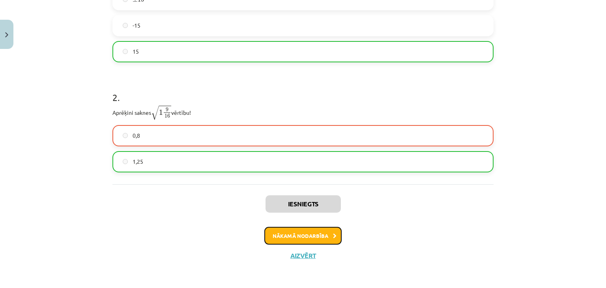
click at [284, 234] on button "Nākamā nodarbība" at bounding box center [303, 236] width 77 height 18
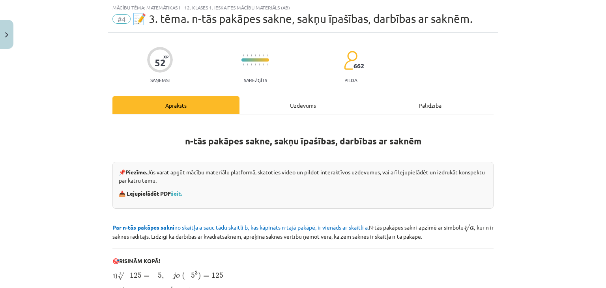
scroll to position [252, 0]
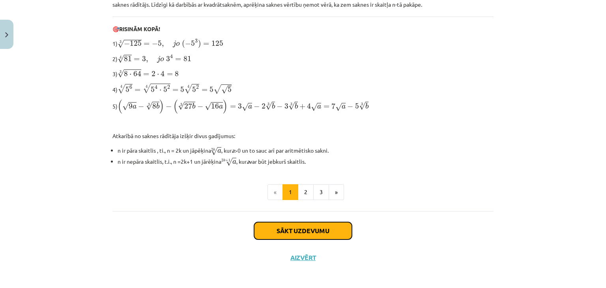
click at [289, 229] on button "Sākt uzdevumu" at bounding box center [303, 230] width 98 height 17
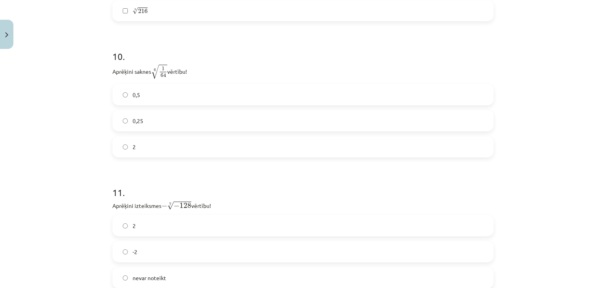
scroll to position [1767, 0]
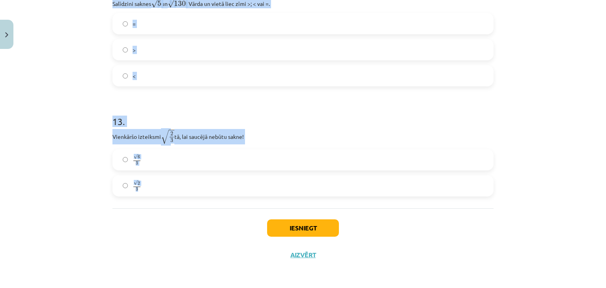
drag, startPoint x: 108, startPoint y: 116, endPoint x: 253, endPoint y: 189, distance: 162.1
copy form "1 . Kura izteiksme jāizvēlas vienādības a m n a m n = ⋯ labajā pusē, lai būtu p…"
click at [507, 122] on div "Mācību tēma: Matemātikas i - 12. klases 1. ieskaites mācību materiāls (ab) #4 📝…" at bounding box center [303, 144] width 606 height 288
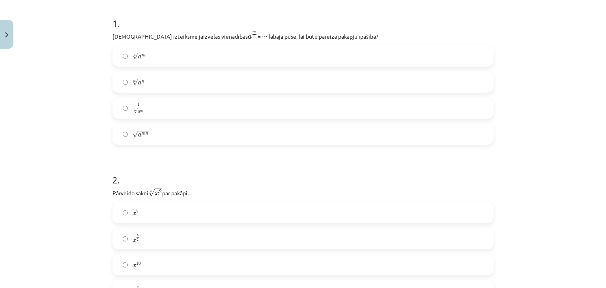
scroll to position [154, 0]
click at [351, 110] on label "1 n √ a m 1 a m n" at bounding box center [303, 108] width 380 height 20
click at [304, 143] on label "√ a m n a m n" at bounding box center [303, 134] width 380 height 20
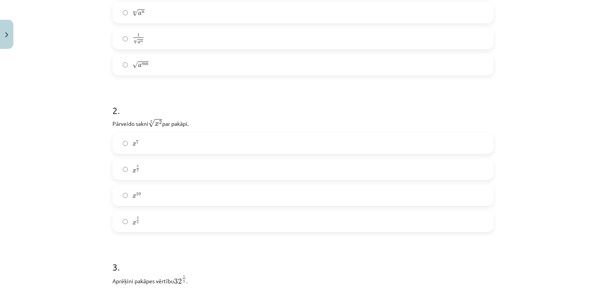
scroll to position [222, 0]
click at [246, 171] on label "x 5 2 x 5 2" at bounding box center [303, 170] width 380 height 20
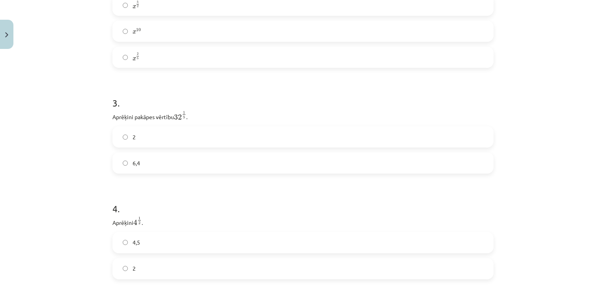
scroll to position [387, 0]
click at [203, 137] on label "2" at bounding box center [303, 138] width 380 height 20
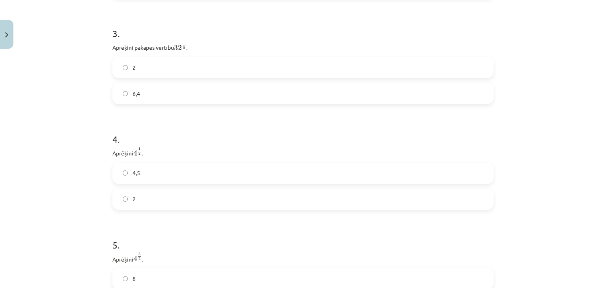
scroll to position [478, 0]
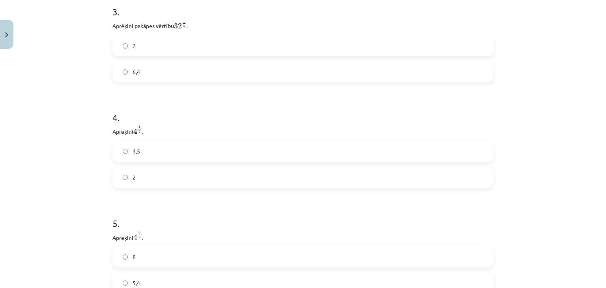
click at [175, 182] on label "2" at bounding box center [303, 178] width 380 height 20
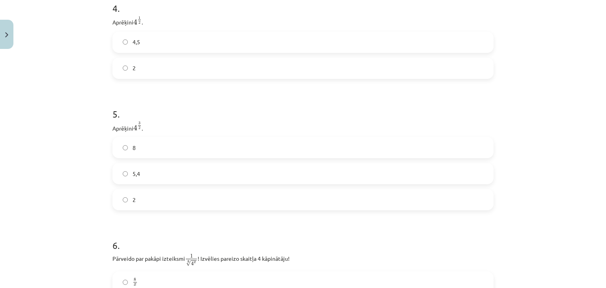
scroll to position [593, 0]
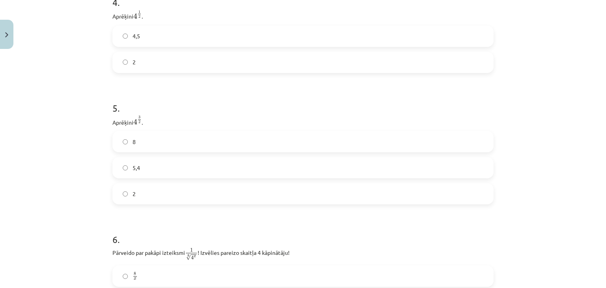
click at [164, 134] on label "8" at bounding box center [303, 142] width 380 height 20
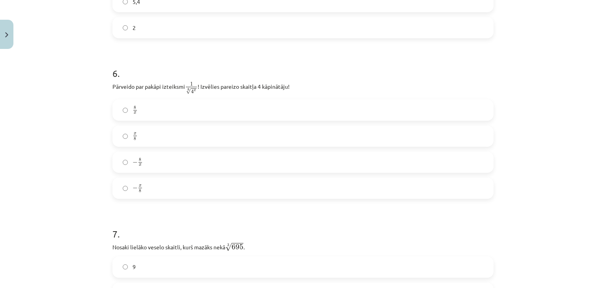
scroll to position [760, 0]
click at [154, 113] on label "8 x 8 x" at bounding box center [303, 109] width 380 height 20
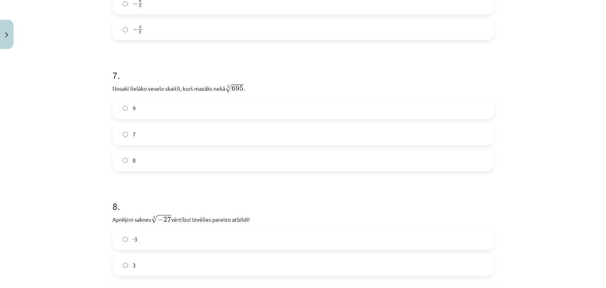
scroll to position [920, 0]
click at [145, 138] on label "7" at bounding box center [303, 133] width 380 height 20
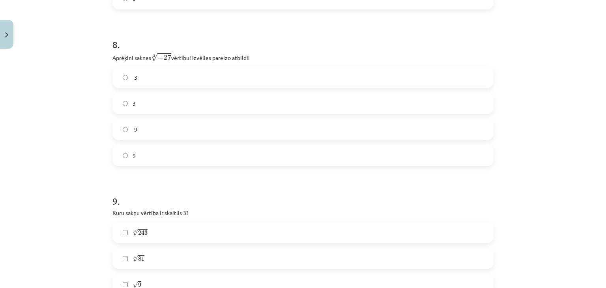
scroll to position [1081, 0]
click at [149, 135] on label "-9" at bounding box center [303, 129] width 380 height 20
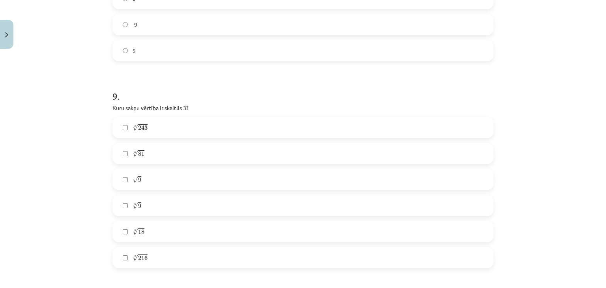
scroll to position [1235, 0]
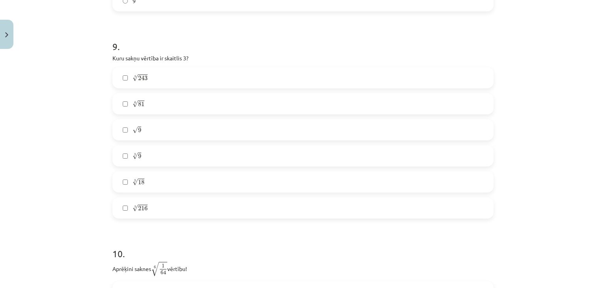
click at [115, 102] on label "4 √ 81 81 4" at bounding box center [303, 104] width 380 height 20
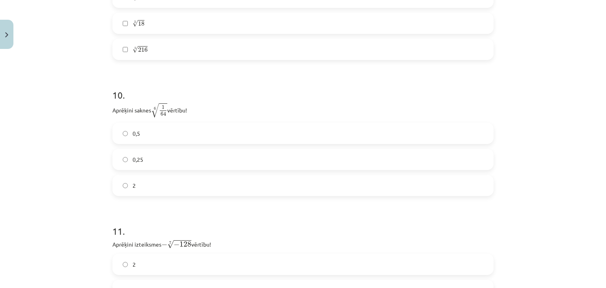
scroll to position [1394, 0]
click at [200, 154] on label "0,25" at bounding box center [303, 159] width 380 height 20
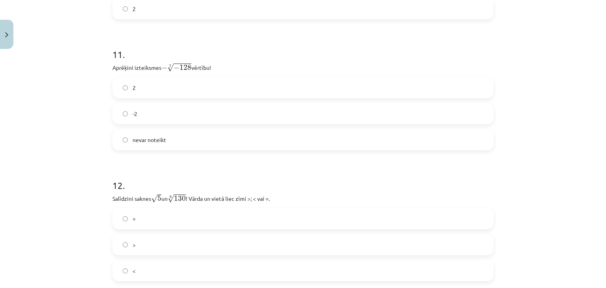
scroll to position [1586, 0]
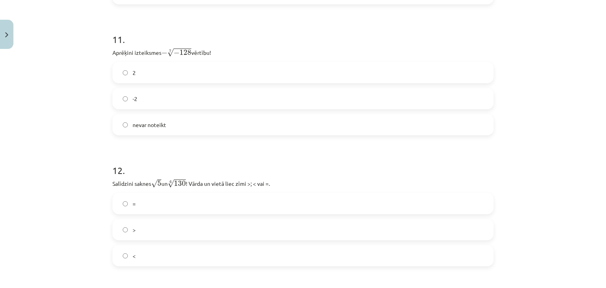
click at [186, 132] on label "nevar noteikt" at bounding box center [303, 125] width 380 height 20
click at [220, 74] on label "2" at bounding box center [303, 73] width 380 height 20
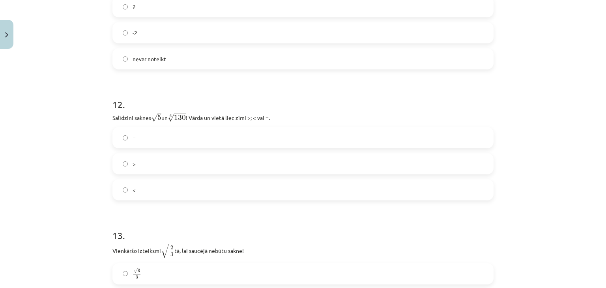
scroll to position [1653, 0]
click at [168, 165] on label ">" at bounding box center [303, 162] width 380 height 20
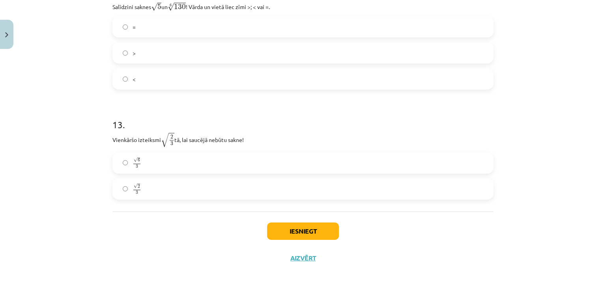
scroll to position [1762, 0]
click at [157, 163] on label "√ 6 3 6 3" at bounding box center [303, 164] width 380 height 20
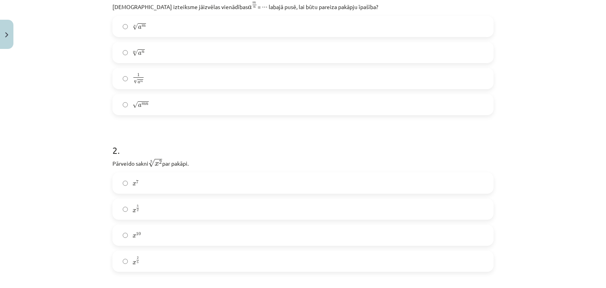
scroll to position [183, 0]
click at [248, 19] on label "n √ a m a m n" at bounding box center [303, 26] width 380 height 20
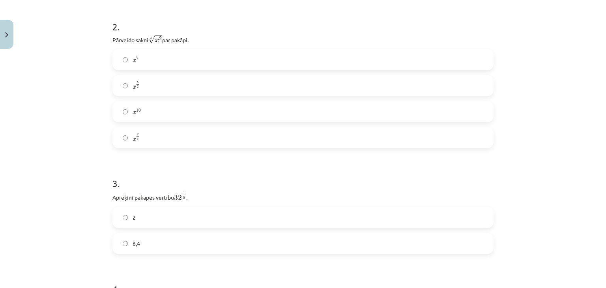
scroll to position [312, 0]
click at [167, 133] on label "x 2 5 x 2 5" at bounding box center [303, 132] width 380 height 20
click at [172, 144] on label "8" at bounding box center [303, 138] width 380 height 20
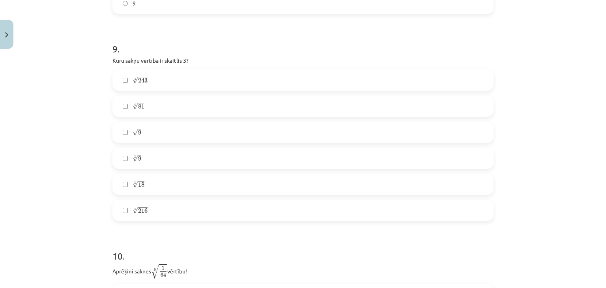
scroll to position [1233, 0]
click at [198, 167] on label "3 √ 9 9 3" at bounding box center [303, 158] width 380 height 20
click at [238, 81] on label "5 √ 243 243 5" at bounding box center [303, 80] width 380 height 20
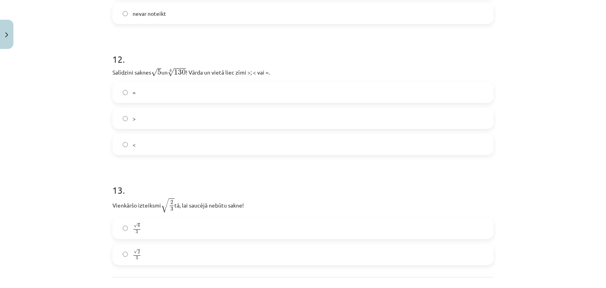
scroll to position [1697, 0]
click at [210, 142] on label "<" at bounding box center [303, 144] width 380 height 20
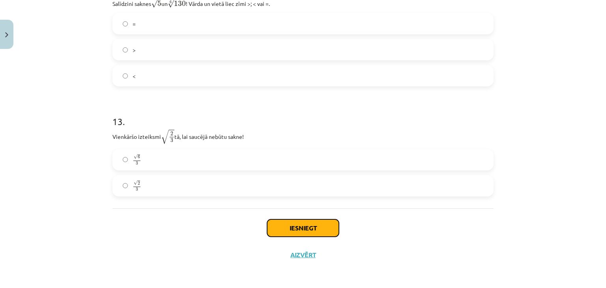
click at [288, 230] on button "Iesniegt" at bounding box center [303, 228] width 72 height 17
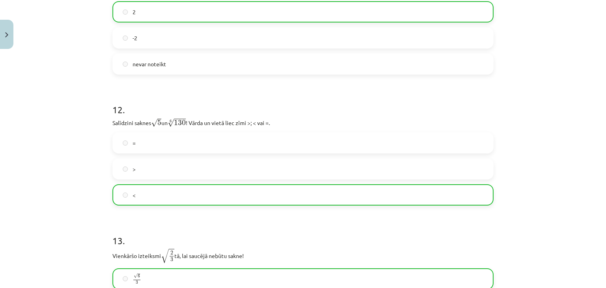
scroll to position [1791, 0]
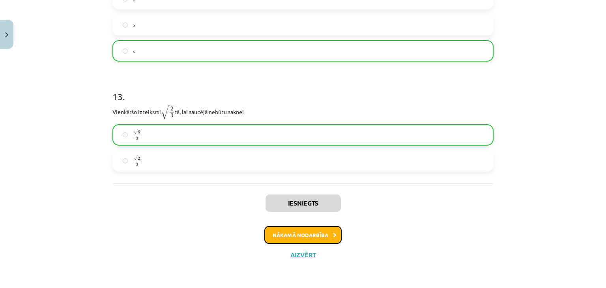
click at [283, 230] on button "Nākamā nodarbība" at bounding box center [303, 235] width 77 height 18
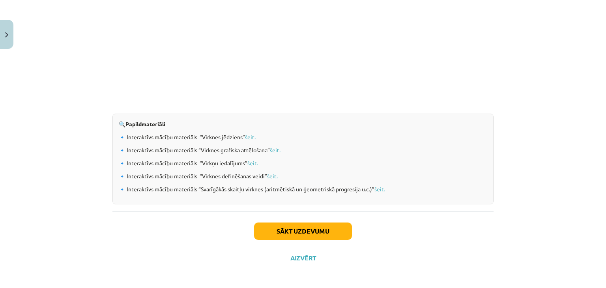
scroll to position [818, 0]
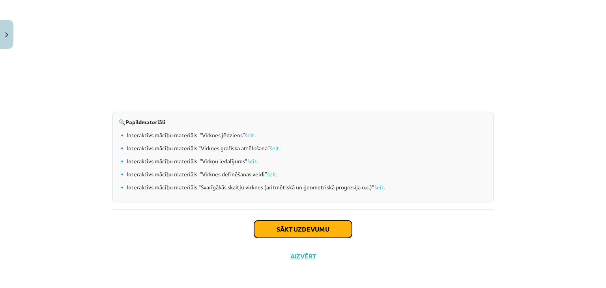
click at [319, 225] on button "Sākt uzdevumu" at bounding box center [303, 229] width 98 height 17
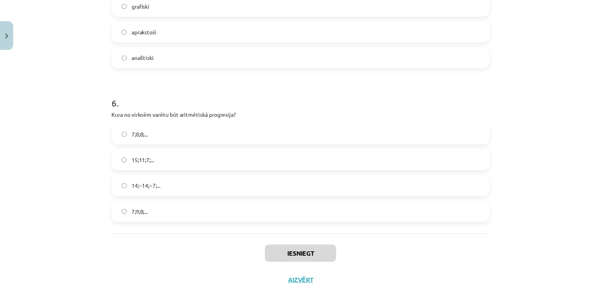
scroll to position [879, 0]
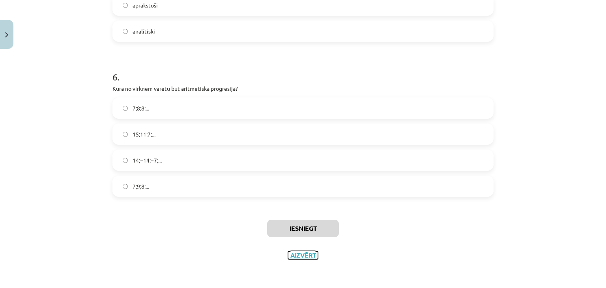
click at [300, 255] on button "Aizvērt" at bounding box center [303, 256] width 30 height 8
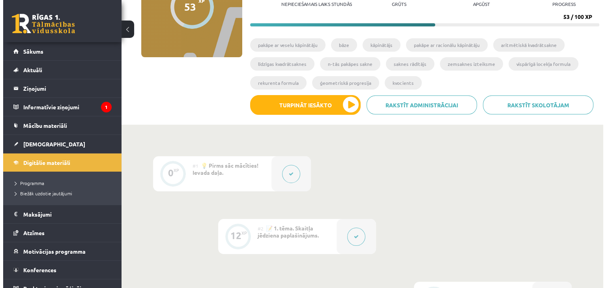
scroll to position [0, 0]
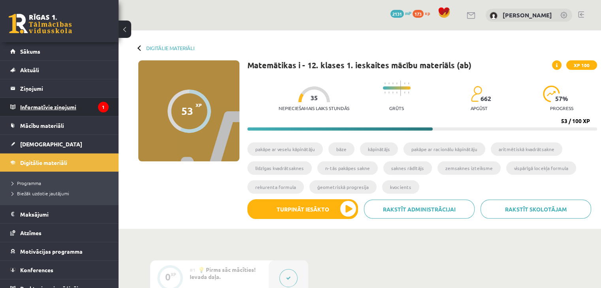
click at [79, 108] on legend "Informatīvie ziņojumi 1" at bounding box center [64, 107] width 88 height 18
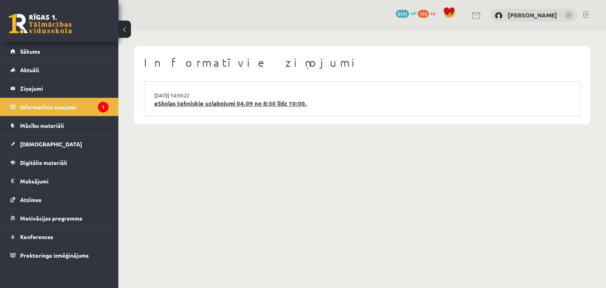
click at [212, 102] on link "eSkolas tehniskie uzlabojumi 04.09 no 8:30 līdz 10:00." at bounding box center [362, 103] width 416 height 9
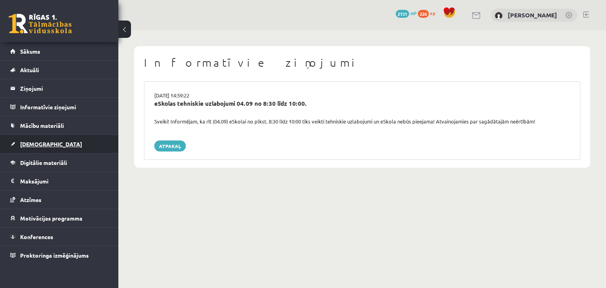
click at [61, 148] on link "[DEMOGRAPHIC_DATA]" at bounding box center [59, 144] width 98 height 18
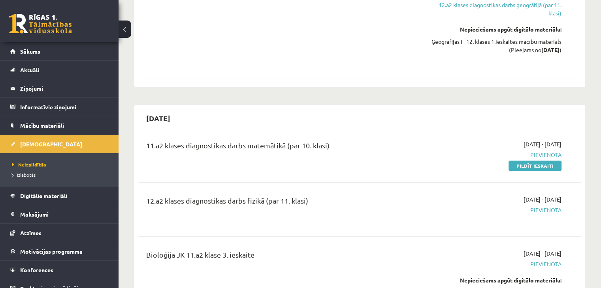
scroll to position [758, 0]
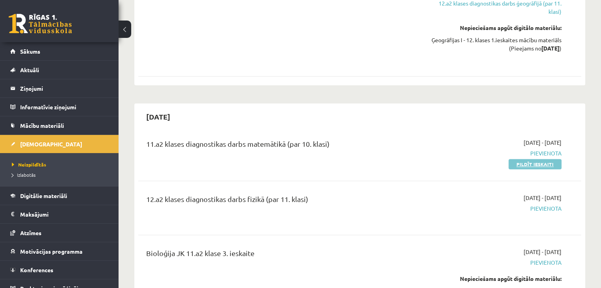
click at [522, 159] on link "Pildīt ieskaiti" at bounding box center [534, 164] width 53 height 10
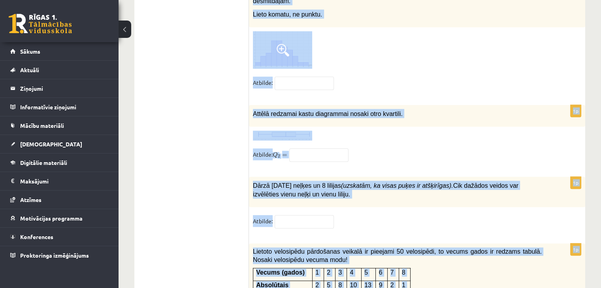
scroll to position [4001, 0]
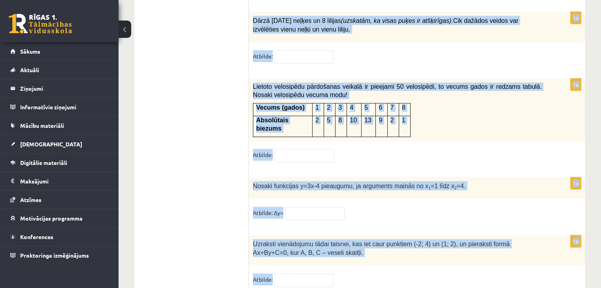
drag, startPoint x: 254, startPoint y: 158, endPoint x: 382, endPoint y: 252, distance: 158.3
copy form "Kurā zīmējumā vektors ﻿ ir vektoru ﻿ ﻿ un ﻿ summa? 1p Dots vektors ﻿ ﻿ . Kurš v…"
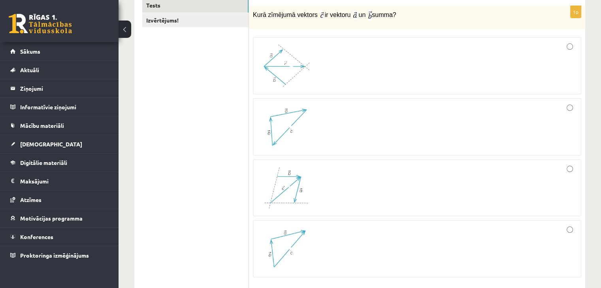
scroll to position [145, 0]
click at [366, 127] on div at bounding box center [416, 125] width 319 height 49
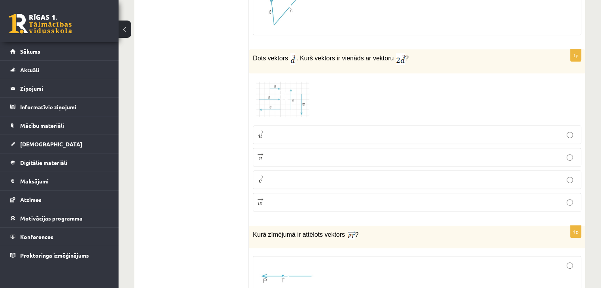
scroll to position [393, 0]
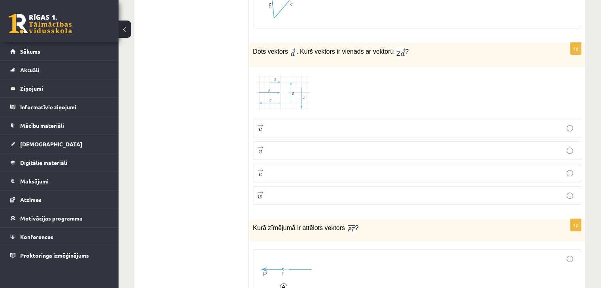
click at [300, 89] on img at bounding box center [282, 93] width 59 height 44
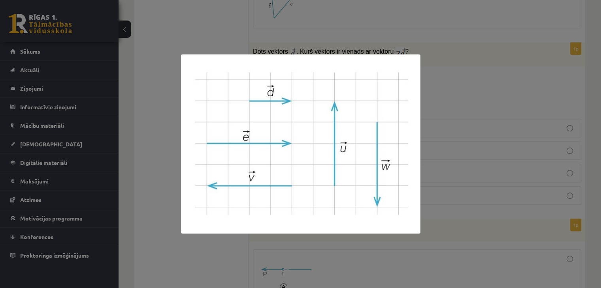
click at [223, 57] on img at bounding box center [300, 143] width 239 height 179
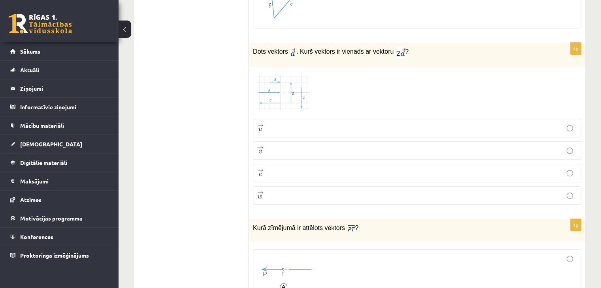
click at [273, 174] on p "→ e e →" at bounding box center [416, 173] width 319 height 10
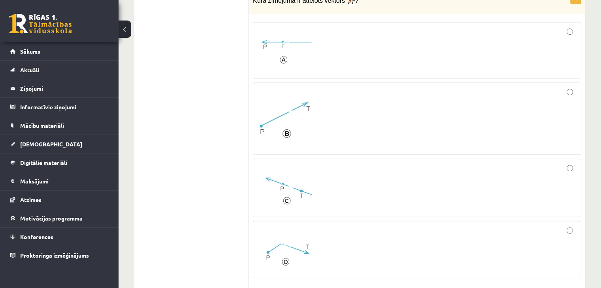
scroll to position [621, 0]
click at [423, 132] on div at bounding box center [416, 118] width 319 height 64
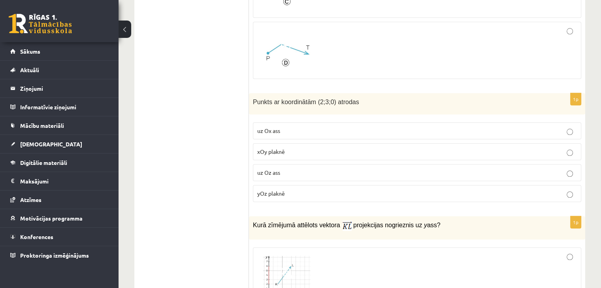
scroll to position [819, 0]
click at [287, 150] on p "xOy plaknē" at bounding box center [416, 152] width 319 height 8
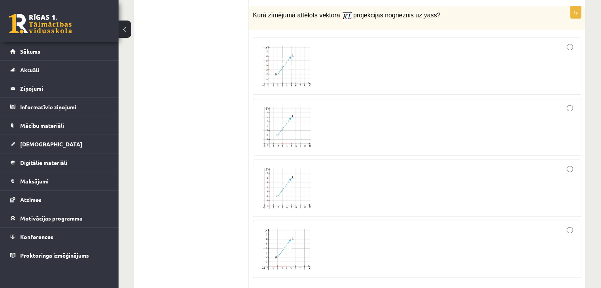
scroll to position [1030, 0]
click at [300, 124] on img at bounding box center [286, 127] width 59 height 45
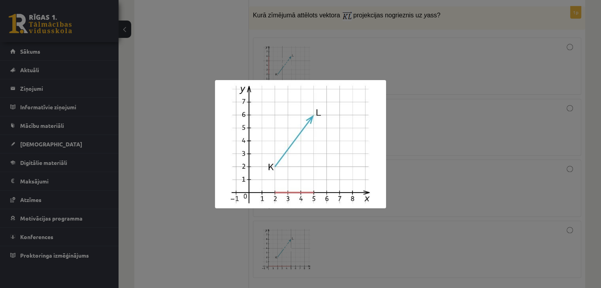
click at [405, 148] on div at bounding box center [300, 144] width 601 height 288
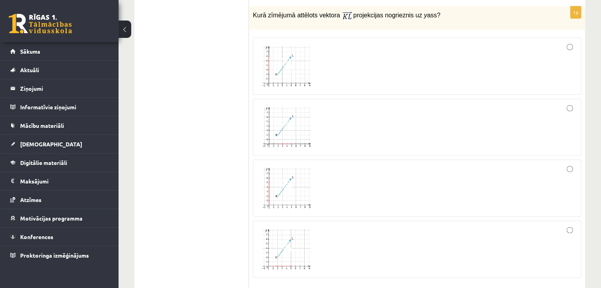
click at [359, 63] on div at bounding box center [416, 66] width 319 height 49
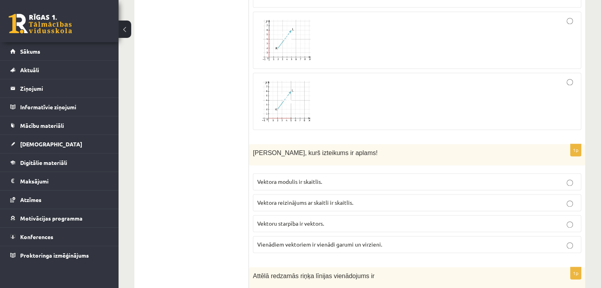
scroll to position [1215, 0]
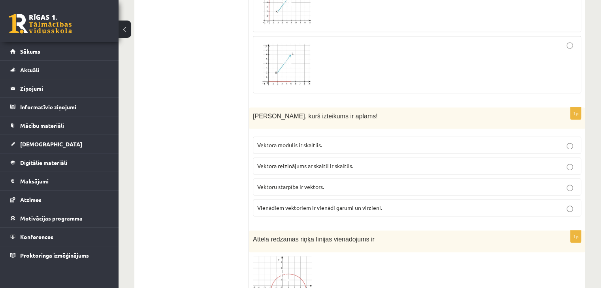
click at [324, 162] on span "Vektora reizinājums ar skaitli ir skaitlis." at bounding box center [305, 165] width 96 height 7
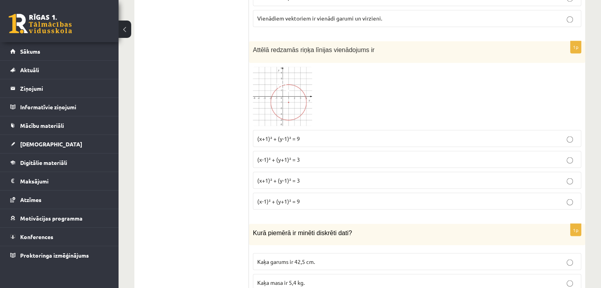
scroll to position [1405, 0]
click at [273, 176] on span "(x+1)² + (y-1)² = 3" at bounding box center [278, 179] width 43 height 7
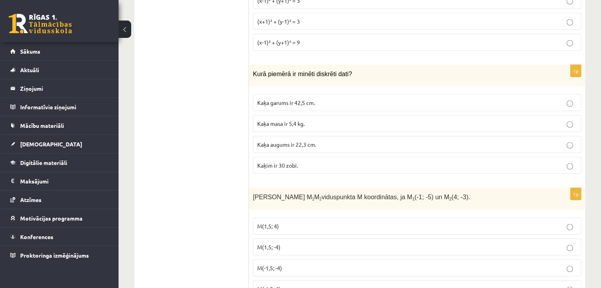
click at [312, 165] on p "Kaķim ir 30 zobi." at bounding box center [416, 165] width 319 height 8
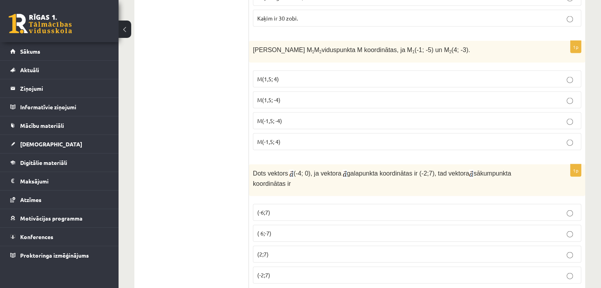
scroll to position [1710, 0]
click at [295, 96] on p "M(1,5; -4)" at bounding box center [416, 100] width 319 height 8
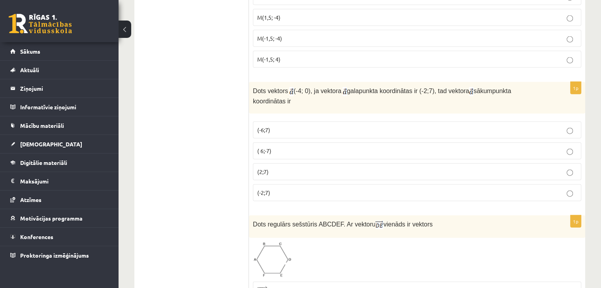
scroll to position [1823, 0]
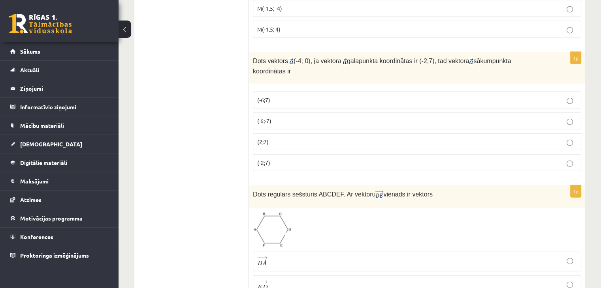
click at [276, 138] on p "(2;7)" at bounding box center [416, 142] width 319 height 8
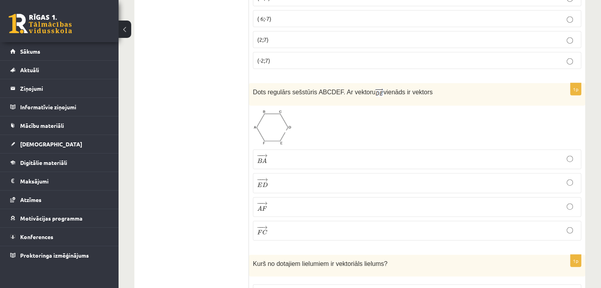
scroll to position [1925, 0]
click at [298, 154] on p "− − → B A B A →" at bounding box center [416, 159] width 319 height 11
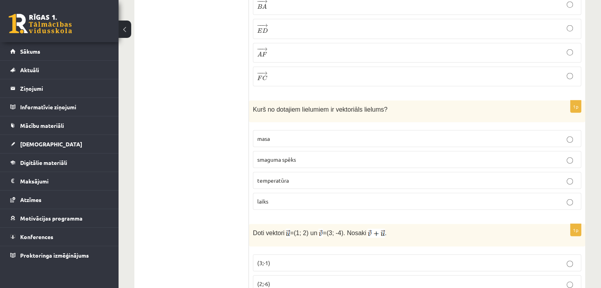
scroll to position [2104, 0]
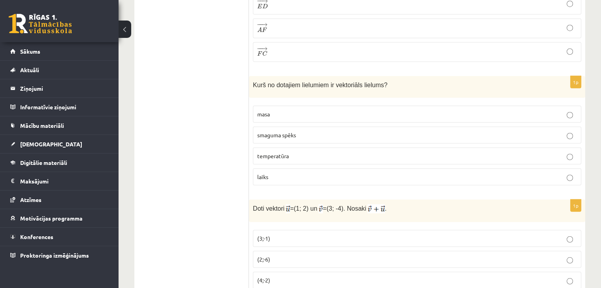
click at [293, 127] on label "smaguma spēks" at bounding box center [417, 135] width 328 height 17
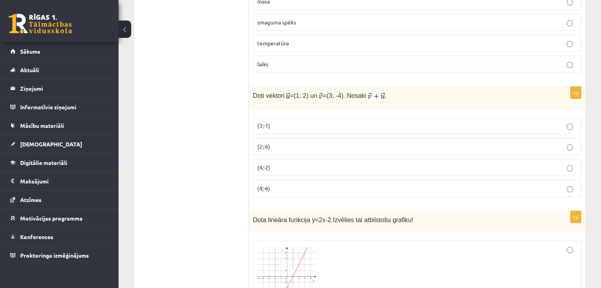
scroll to position [2216, 0]
click at [319, 164] on p "(4;-2)" at bounding box center [416, 168] width 319 height 8
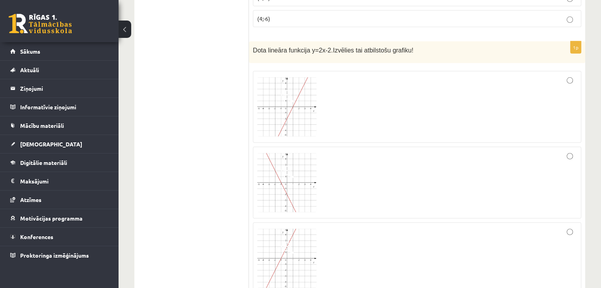
scroll to position [2386, 0]
click at [369, 83] on div at bounding box center [416, 107] width 319 height 63
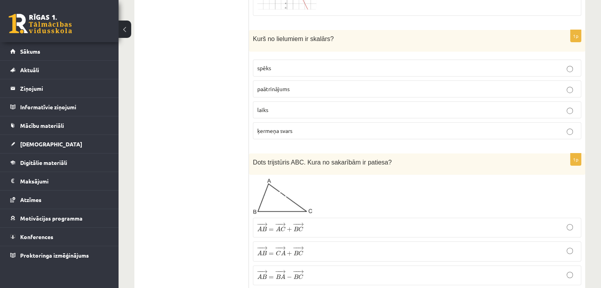
scroll to position [2740, 0]
click at [287, 107] on p "laiks" at bounding box center [416, 111] width 319 height 8
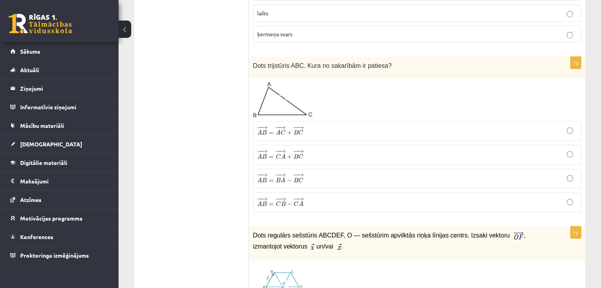
scroll to position [2839, 0]
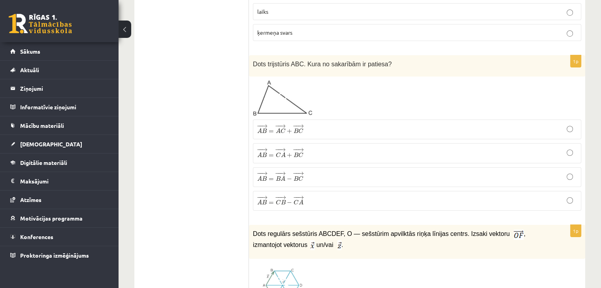
click at [306, 120] on label "− − → A B = − − → A C + − − → B C A B → = A C → + B C →" at bounding box center [417, 130] width 328 height 20
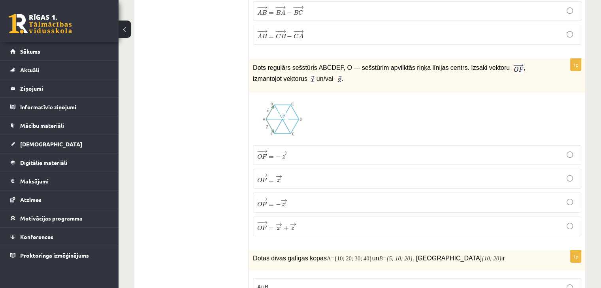
scroll to position [3006, 0]
click at [271, 179] on span "=" at bounding box center [270, 180] width 5 height 2
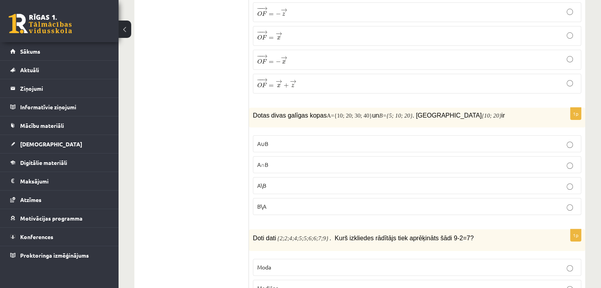
scroll to position [3148, 0]
click at [272, 161] on p "A∩B" at bounding box center [416, 165] width 319 height 8
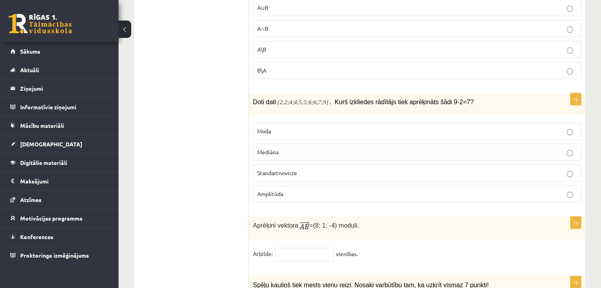
scroll to position [3287, 0]
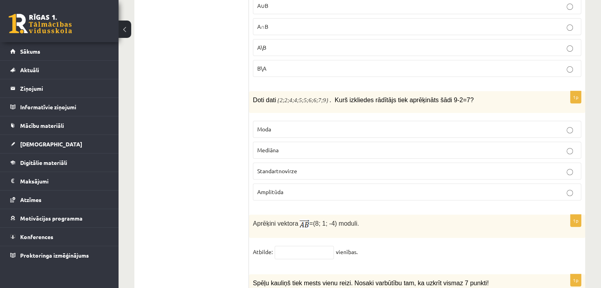
click at [280, 188] on span "Amplitūda" at bounding box center [270, 191] width 26 height 7
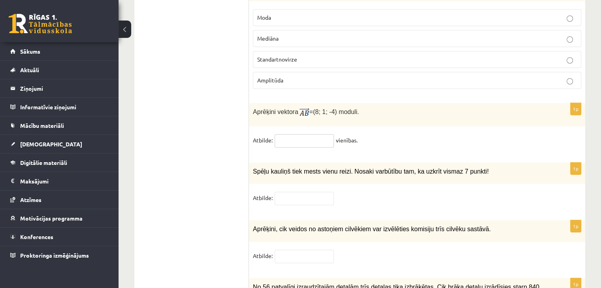
click at [305, 134] on input "text" at bounding box center [303, 140] width 59 height 13
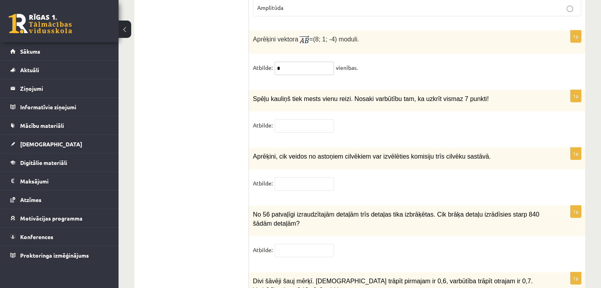
scroll to position [3498, 0]
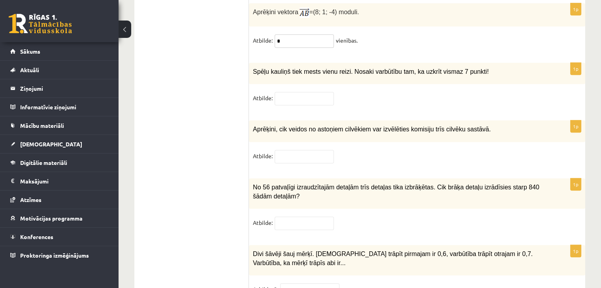
type input "*"
click at [308, 92] on input "text" at bounding box center [303, 98] width 59 height 13
type input "*"
click at [326, 150] on input "text" at bounding box center [303, 156] width 59 height 13
type input "**"
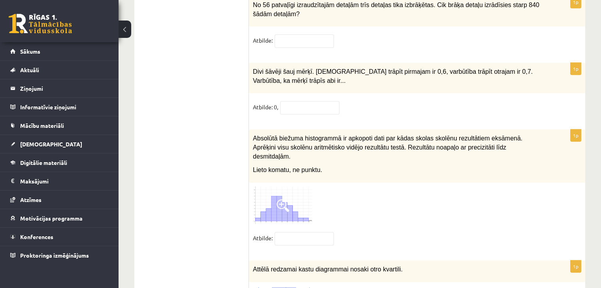
scroll to position [3686, 0]
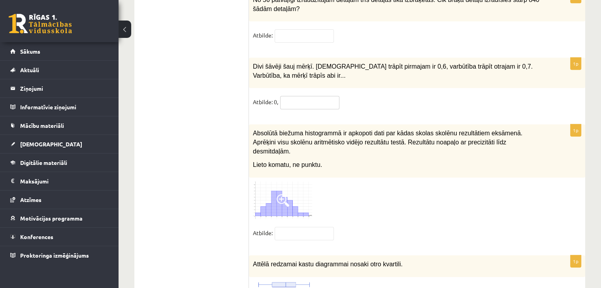
click at [327, 96] on input "text" at bounding box center [309, 102] width 59 height 13
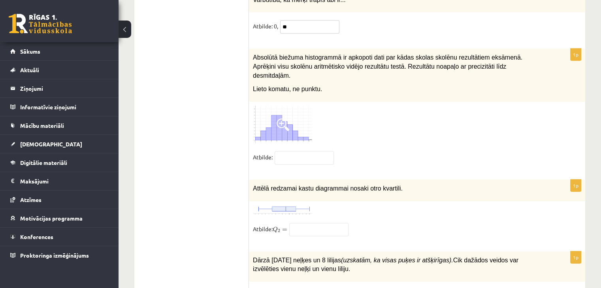
scroll to position [3762, 0]
type input "**"
click at [285, 118] on span at bounding box center [282, 124] width 13 height 13
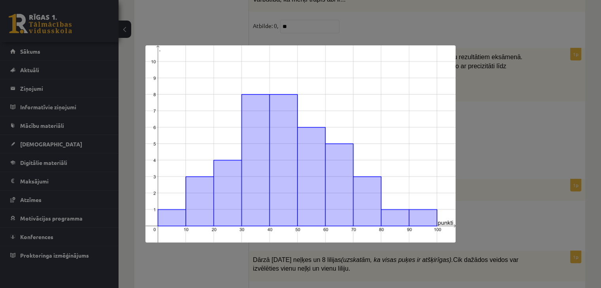
click at [524, 96] on div at bounding box center [300, 144] width 601 height 288
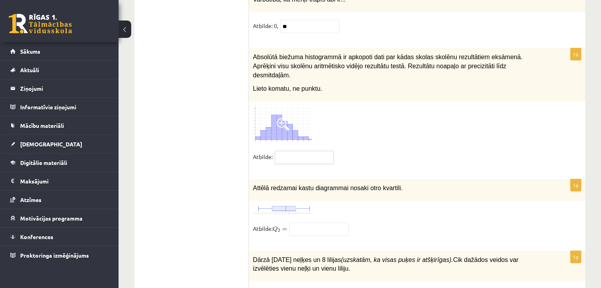
click at [325, 151] on input "text" at bounding box center [303, 157] width 59 height 13
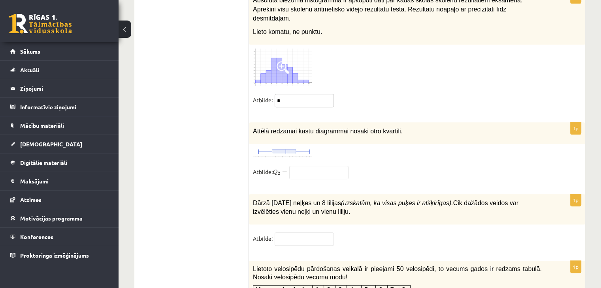
scroll to position [3819, 0]
type input "*"
click at [292, 148] on img at bounding box center [282, 153] width 59 height 10
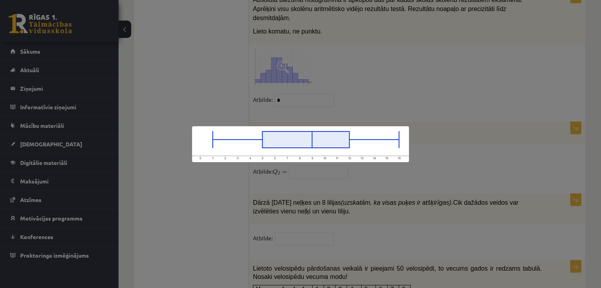
click at [444, 105] on div at bounding box center [300, 144] width 601 height 288
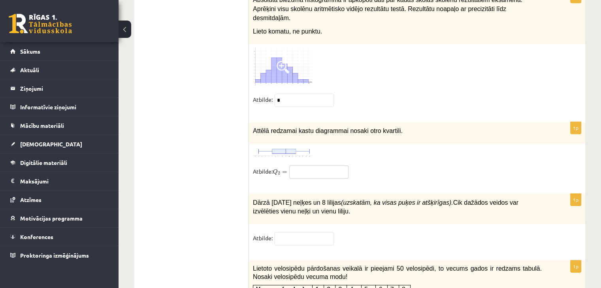
click at [319, 165] on input "text" at bounding box center [318, 171] width 59 height 13
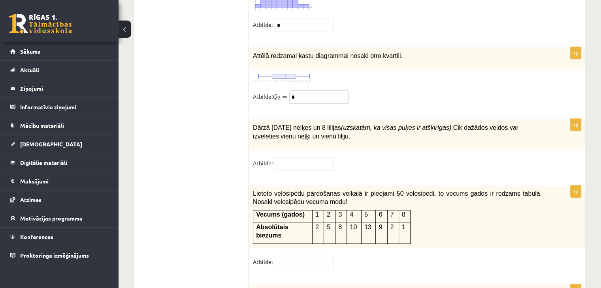
scroll to position [3912, 0]
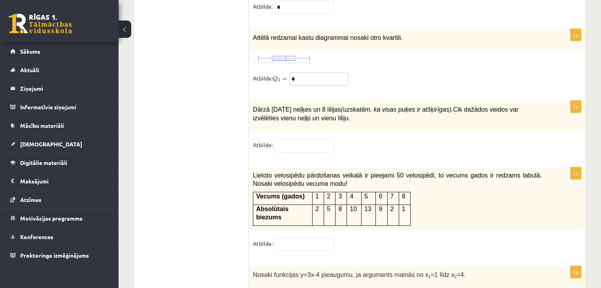
type input "*"
click at [310, 139] on input "text" at bounding box center [303, 145] width 59 height 13
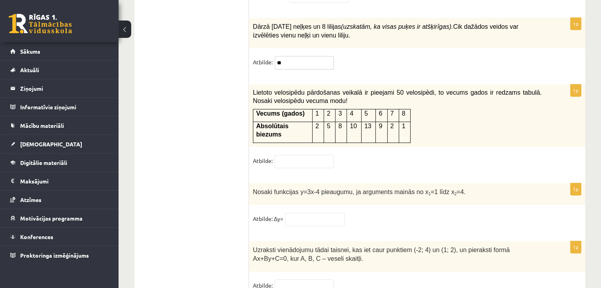
scroll to position [4001, 0]
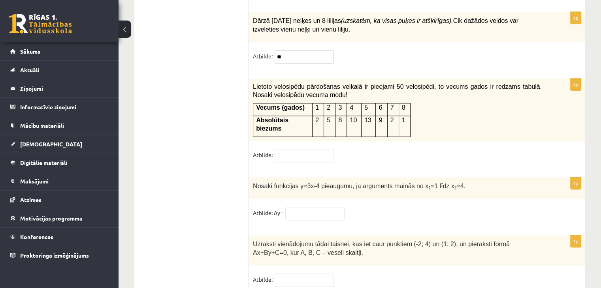
type input "**"
click at [317, 149] on input "text" at bounding box center [303, 155] width 59 height 13
type input "*"
click at [320, 207] on input "text" at bounding box center [314, 213] width 59 height 13
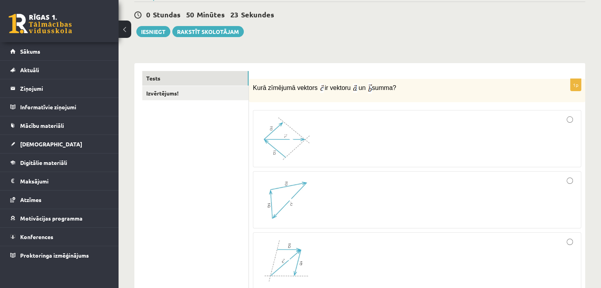
scroll to position [0, 0]
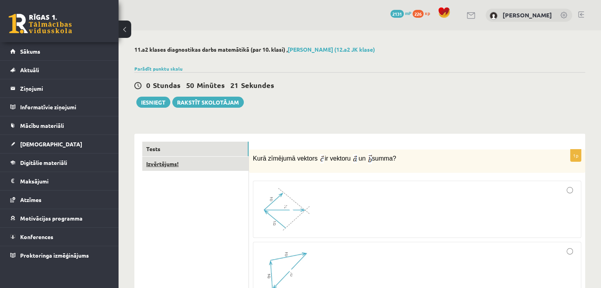
type input "*"
click at [225, 169] on link "Izvērtējums!" at bounding box center [195, 164] width 106 height 15
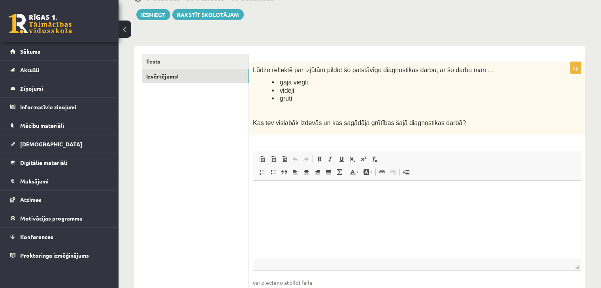
scroll to position [88, 0]
click at [285, 197] on html at bounding box center [416, 192] width 327 height 24
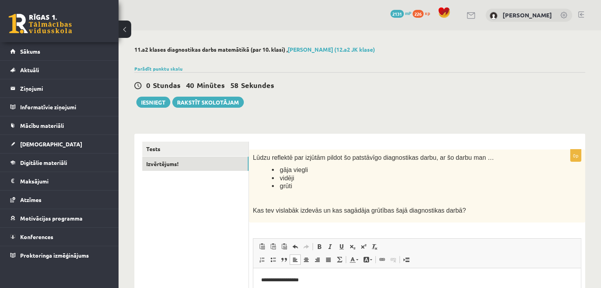
scroll to position [0, 0]
click at [152, 106] on button "Iesniegt" at bounding box center [153, 102] width 34 height 11
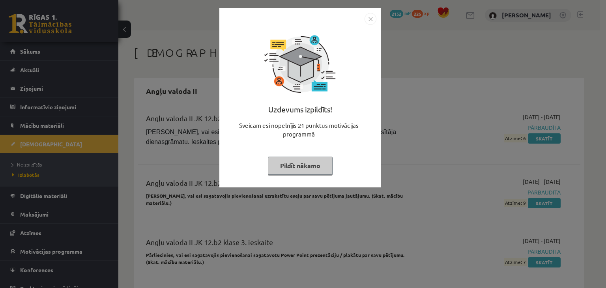
click at [310, 163] on button "Pildīt nākamo" at bounding box center [300, 166] width 65 height 18
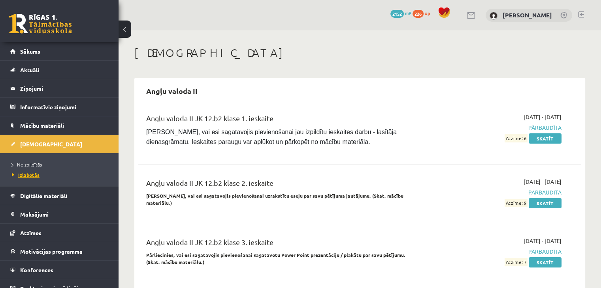
click at [21, 173] on span "Izlabotās" at bounding box center [26, 175] width 28 height 6
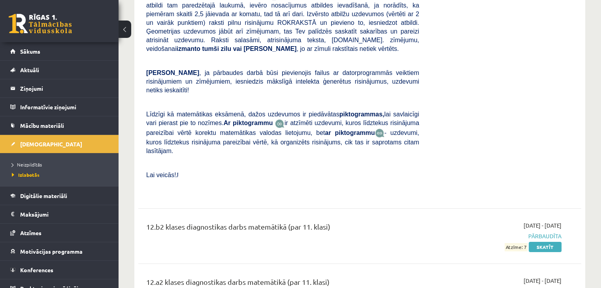
scroll to position [3079, 0]
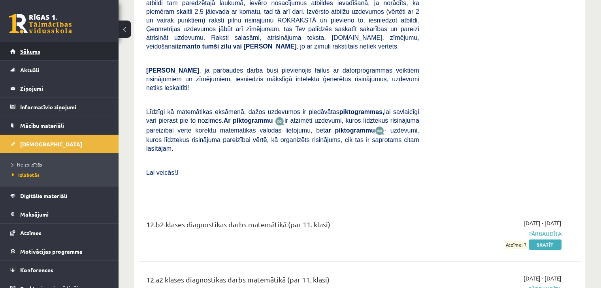
click at [87, 51] on link "Sākums" at bounding box center [59, 51] width 98 height 18
